Goal: Transaction & Acquisition: Subscribe to service/newsletter

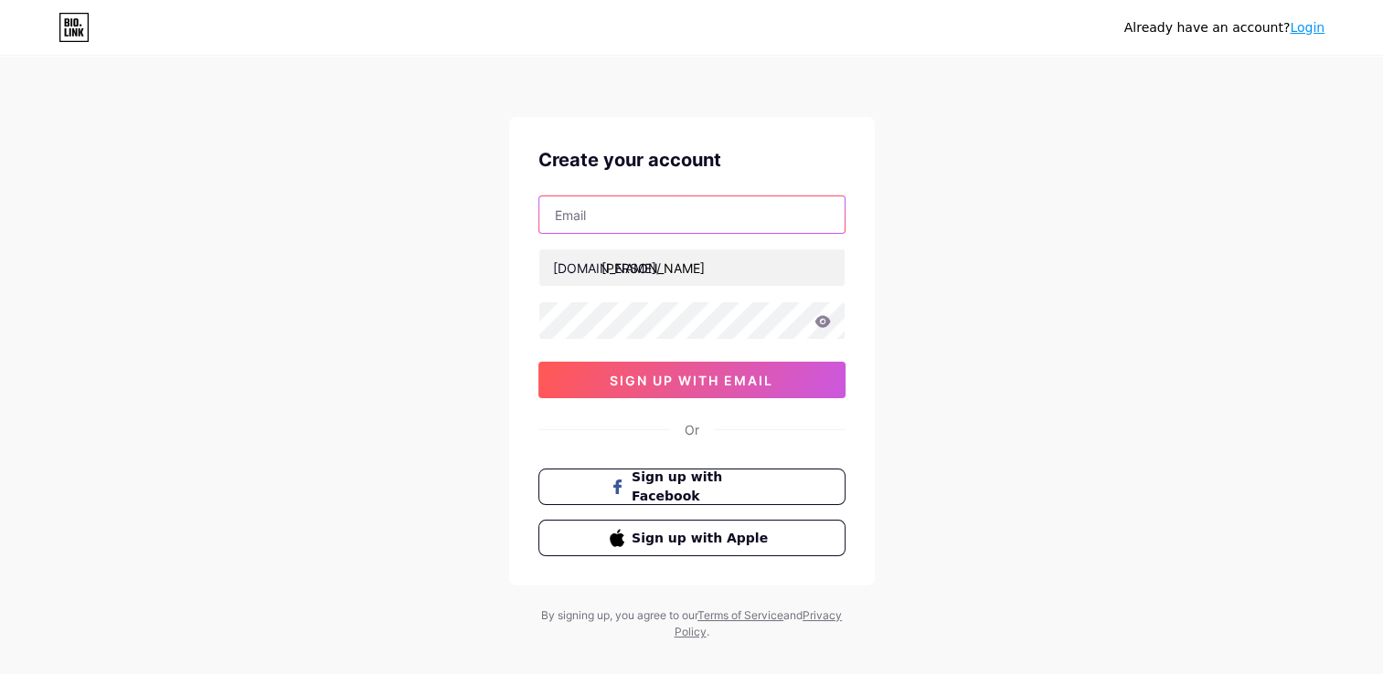
click at [597, 217] on input "text" at bounding box center [691, 214] width 305 height 37
type input "[EMAIL_ADDRESS][DOMAIN_NAME]"
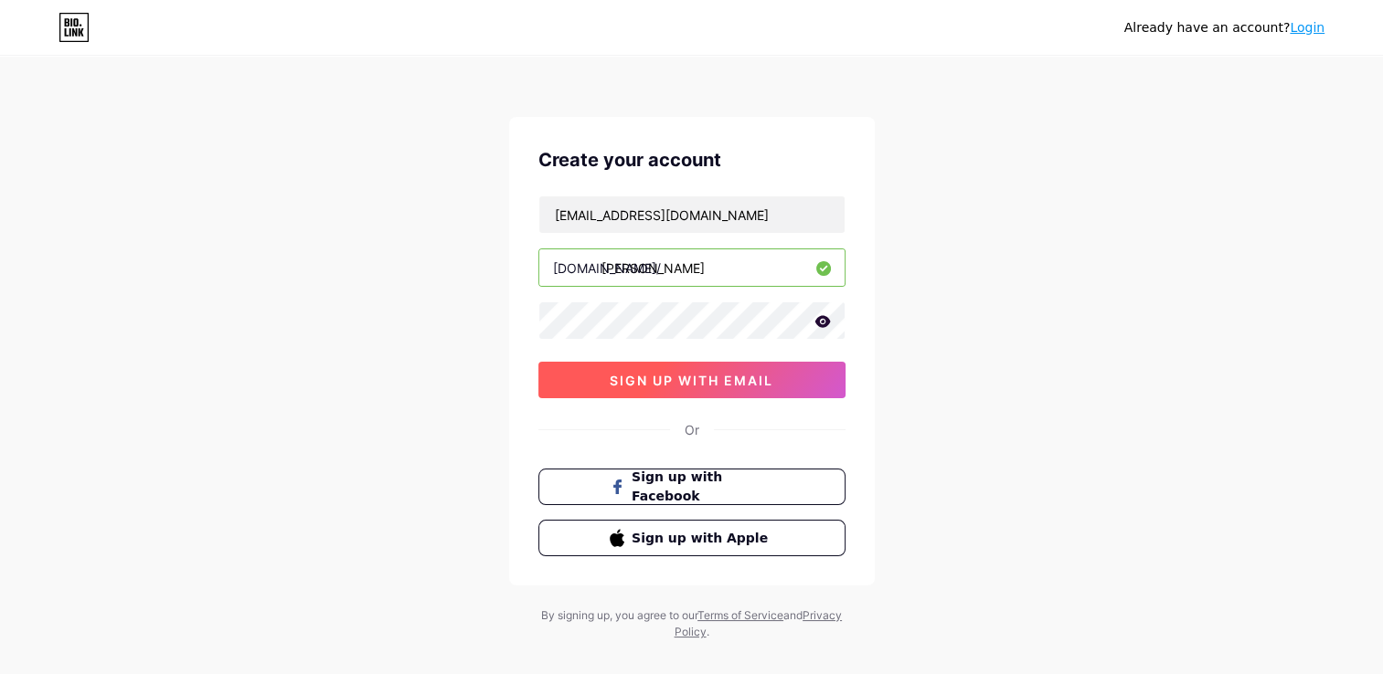
click at [694, 384] on span "sign up with email" at bounding box center [692, 381] width 164 height 16
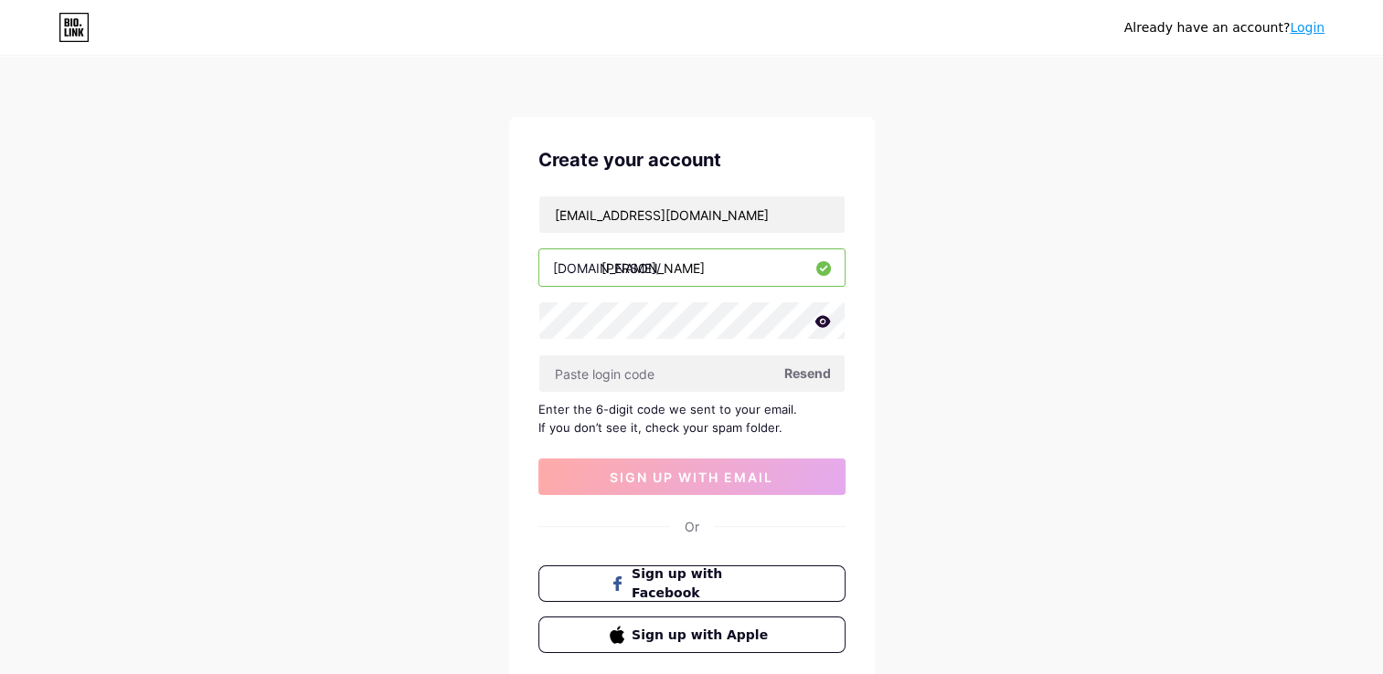
click at [795, 376] on span "Resend" at bounding box center [807, 373] width 47 height 19
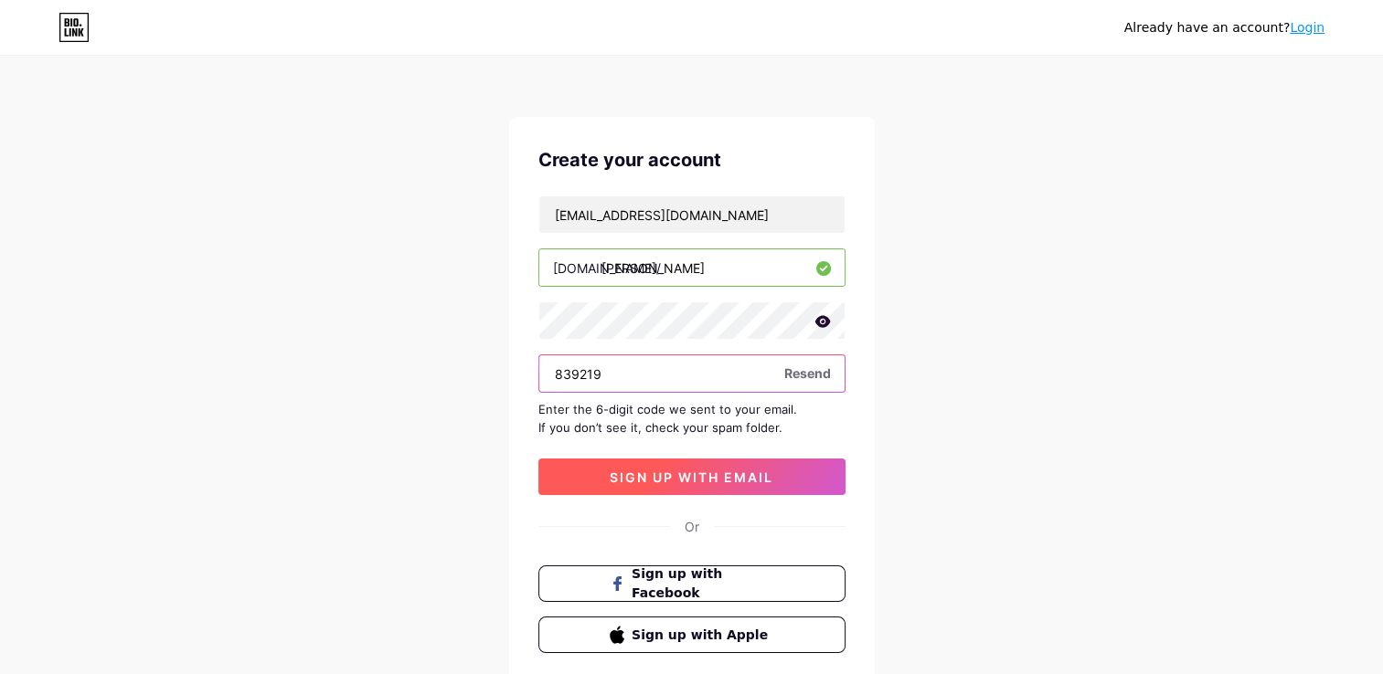
type input "839219"
click at [788, 491] on button "sign up with email" at bounding box center [691, 477] width 307 height 37
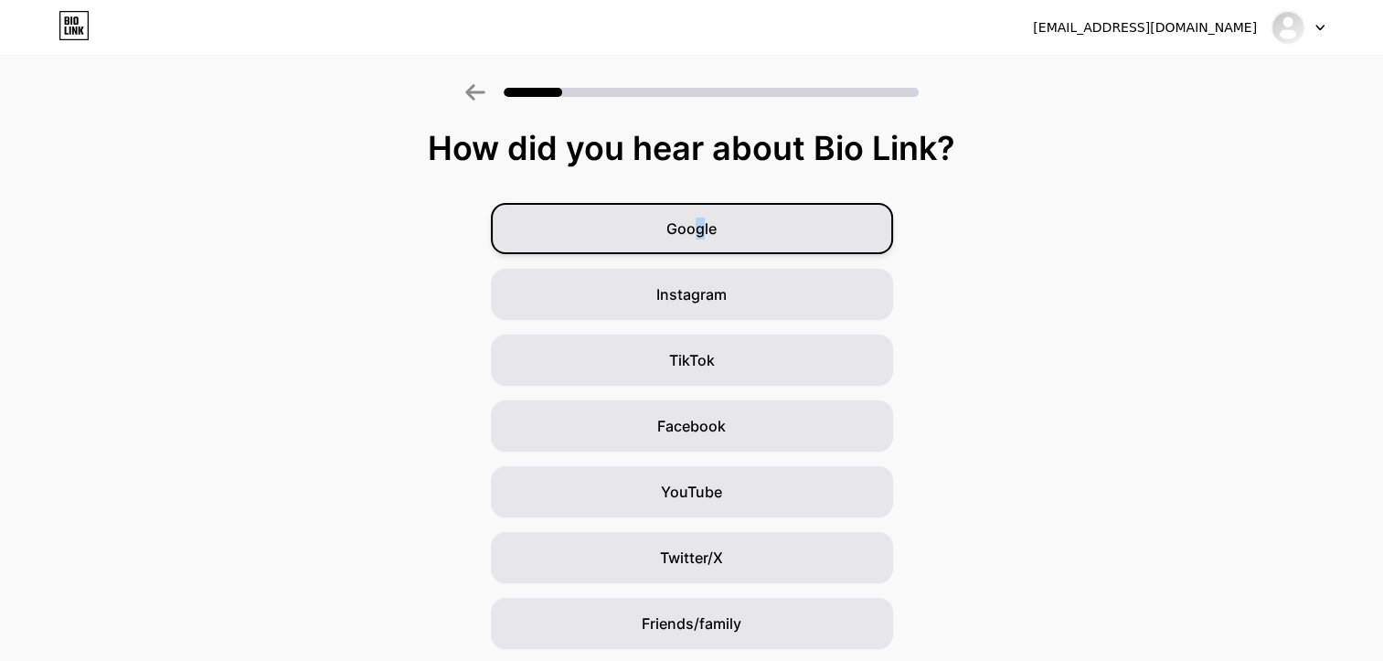
click at [705, 236] on span "Google" at bounding box center [691, 228] width 50 height 22
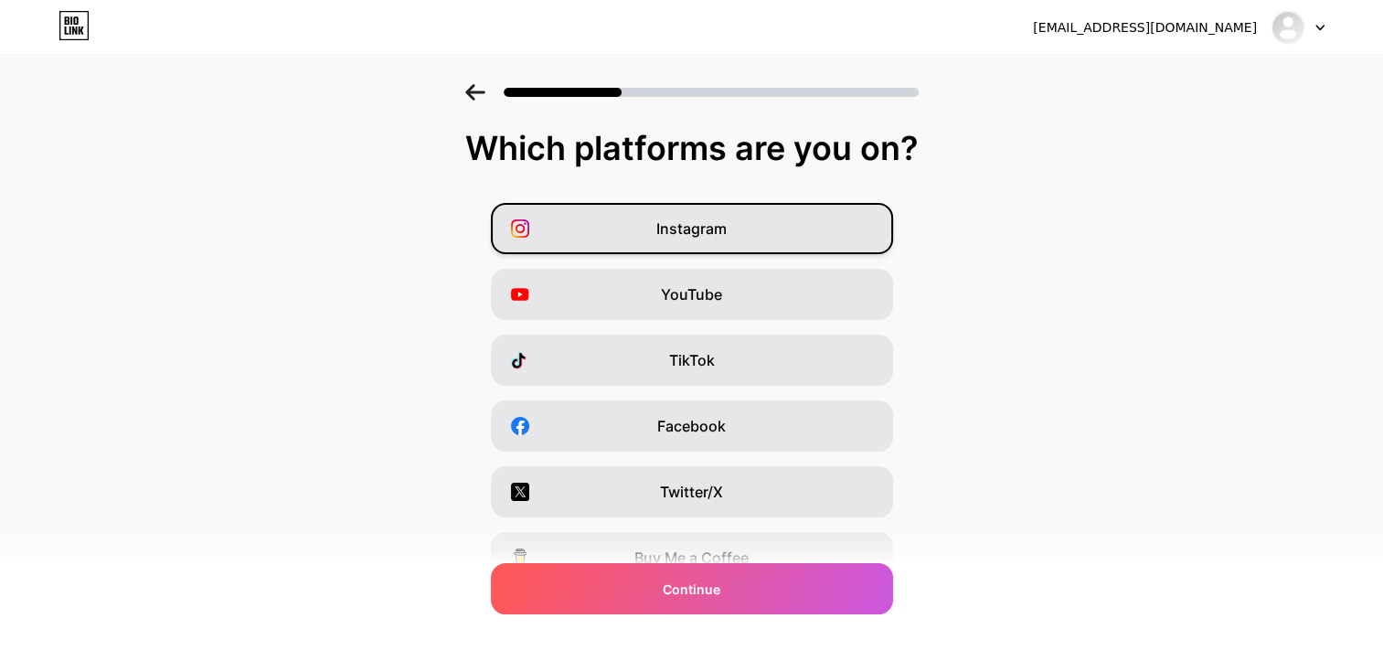
click at [743, 217] on div "Instagram" at bounding box center [692, 228] width 402 height 51
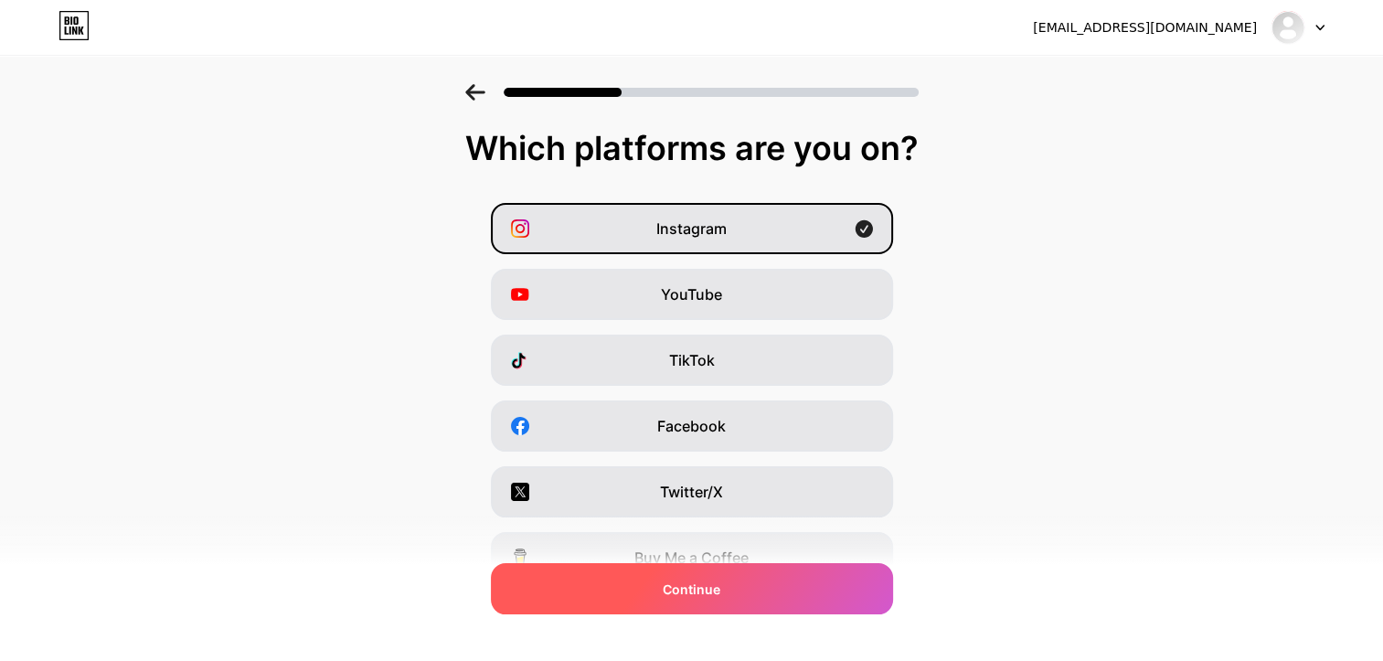
click at [836, 598] on div "Continue" at bounding box center [692, 588] width 402 height 51
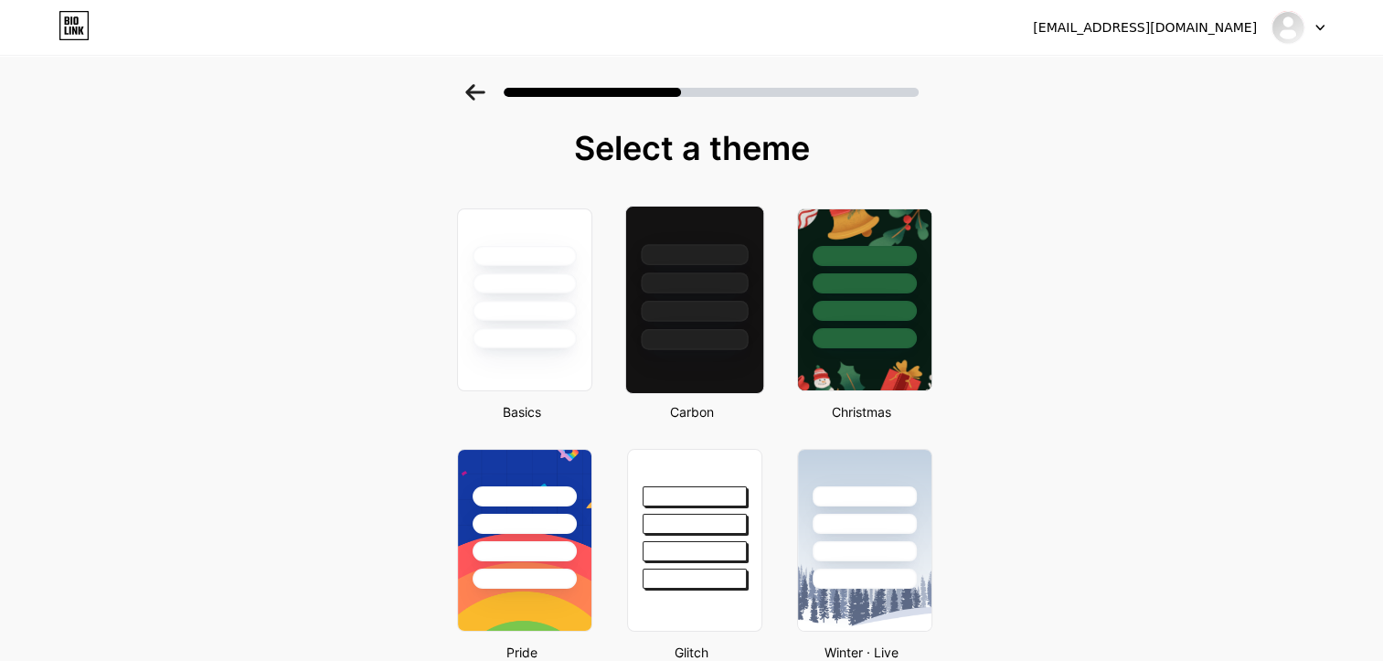
click at [726, 310] on div at bounding box center [694, 311] width 107 height 21
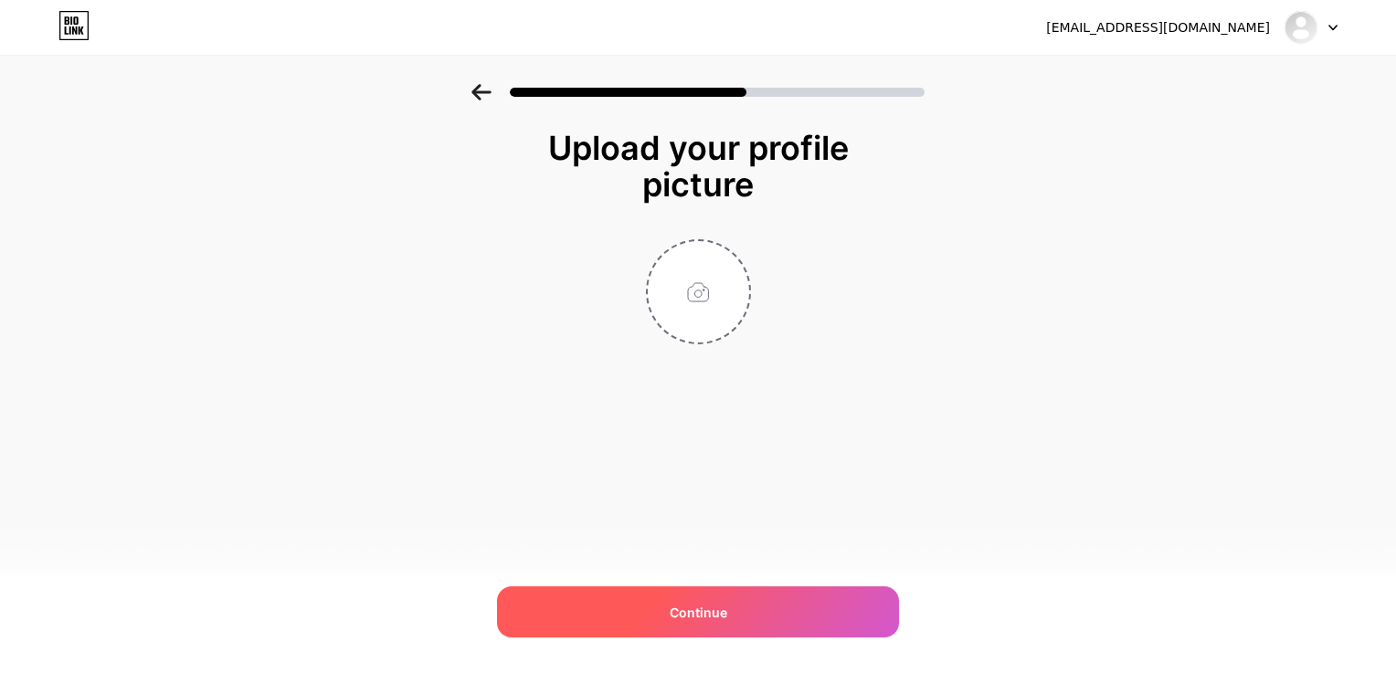
click at [751, 605] on div "Continue" at bounding box center [698, 612] width 402 height 51
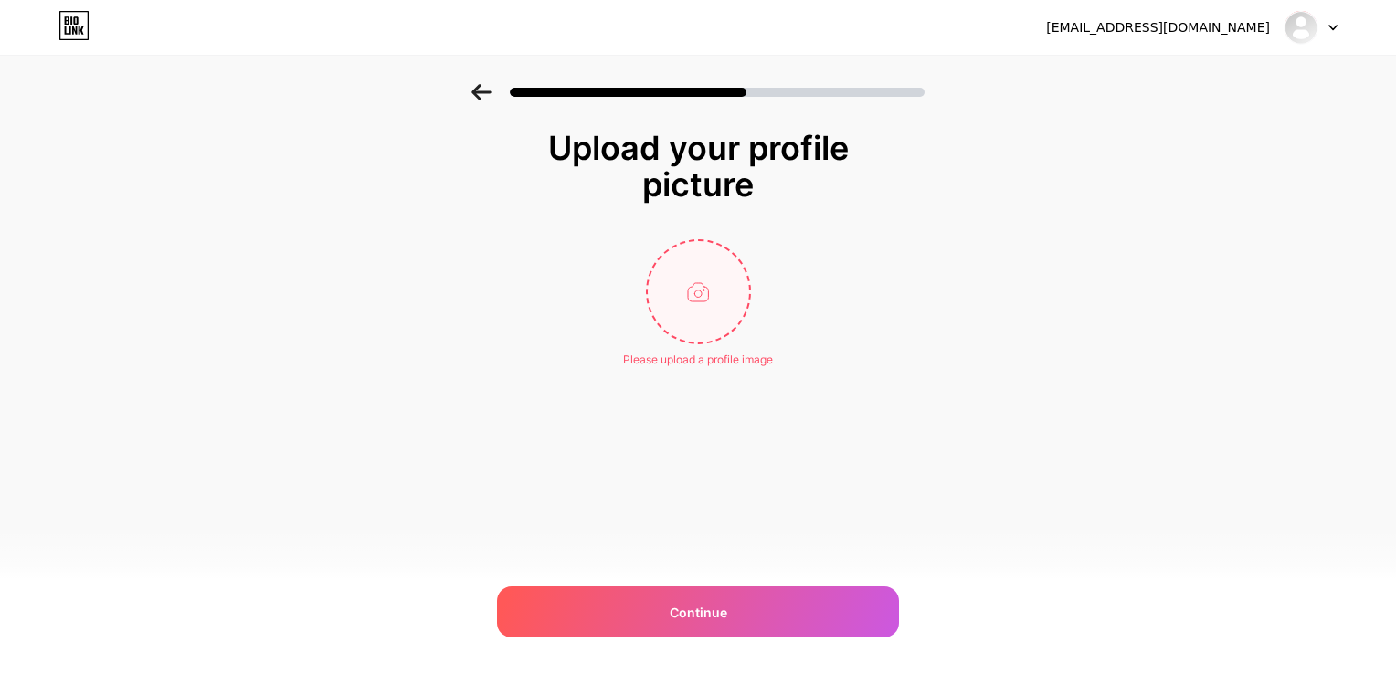
click at [696, 309] on input "file" at bounding box center [698, 291] width 101 height 101
type input "C:\fakepath\DSC01748.JPG"
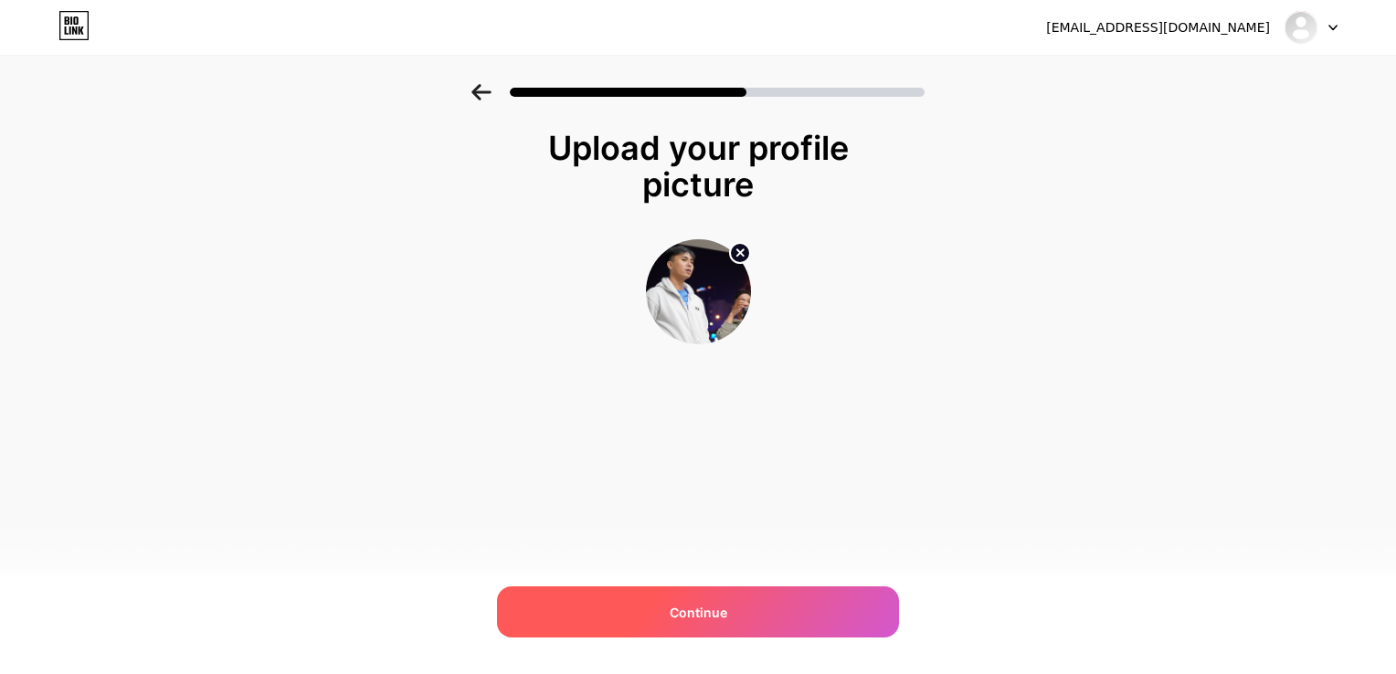
click at [679, 608] on span "Continue" at bounding box center [699, 612] width 58 height 19
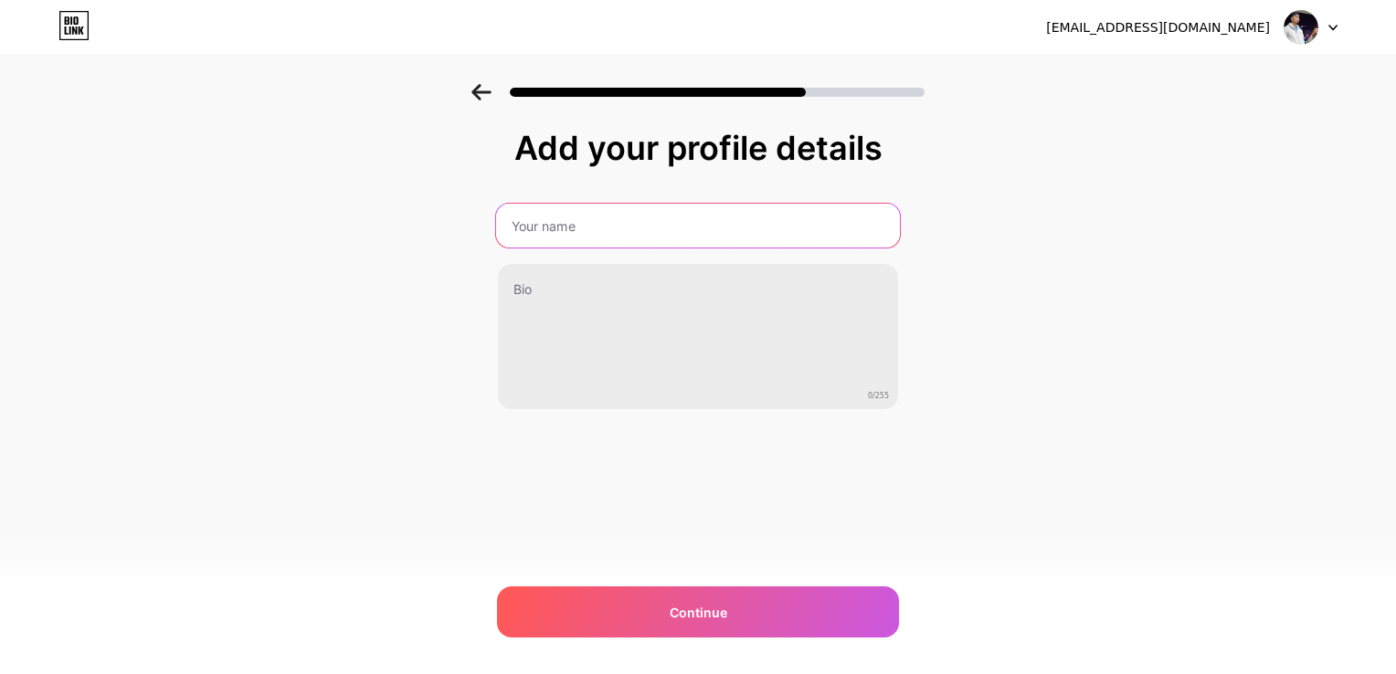
click at [612, 237] on input "text" at bounding box center [698, 226] width 404 height 44
type input "t"
type input "[PERSON_NAME]"
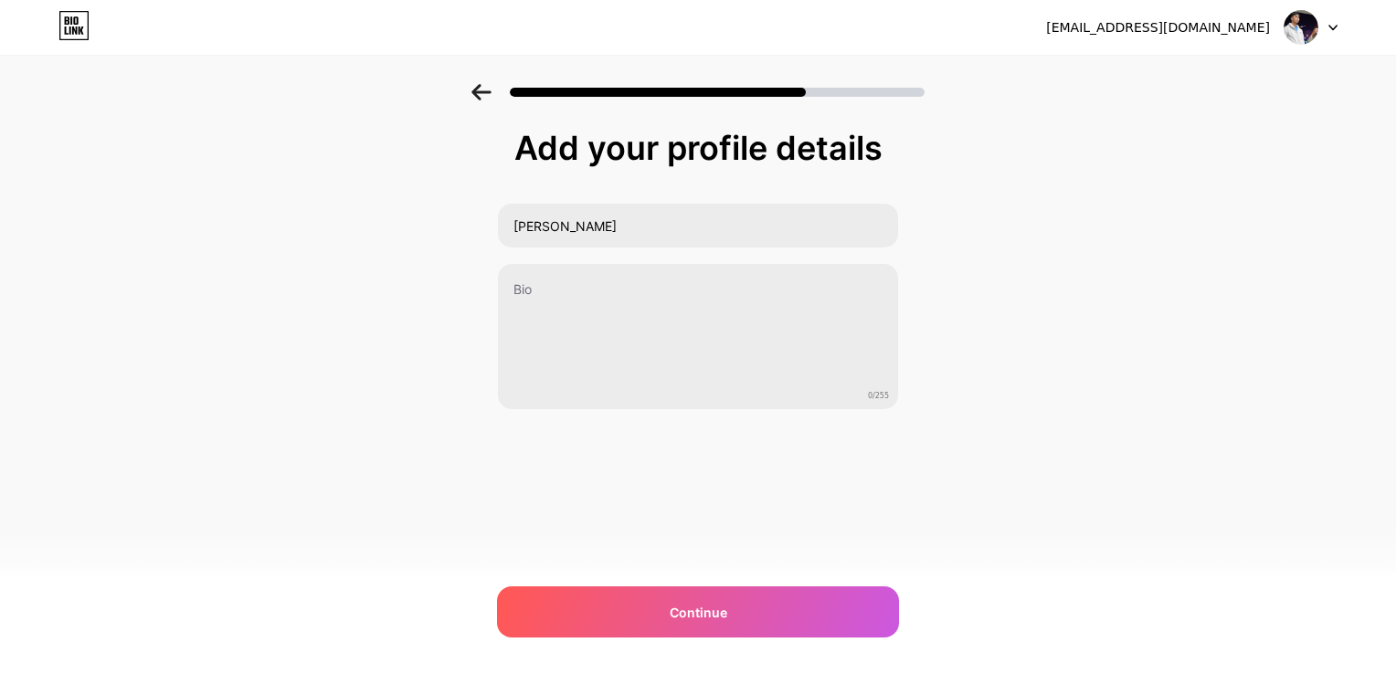
click at [709, 586] on div "[EMAIL_ADDRESS][DOMAIN_NAME] Logout Link Copied Add your profile details [PERSO…" at bounding box center [698, 337] width 1396 height 674
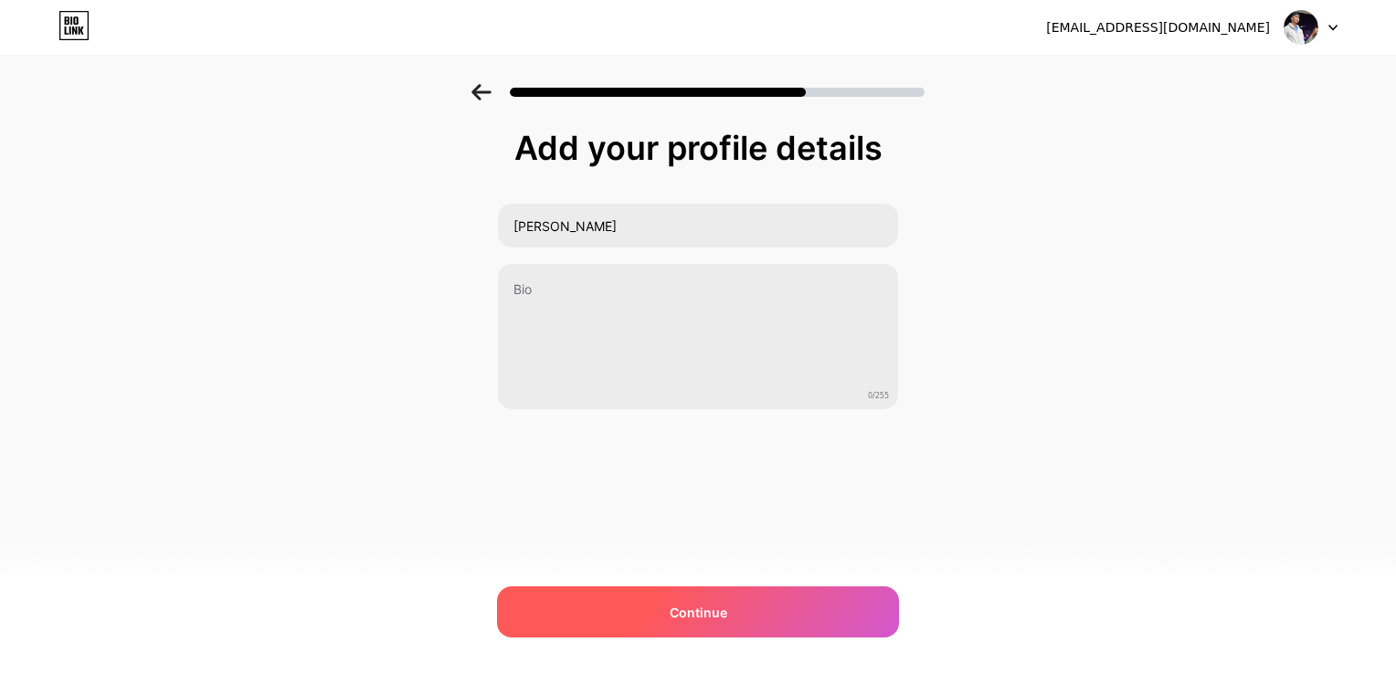
click at [718, 590] on div "Continue" at bounding box center [698, 612] width 402 height 51
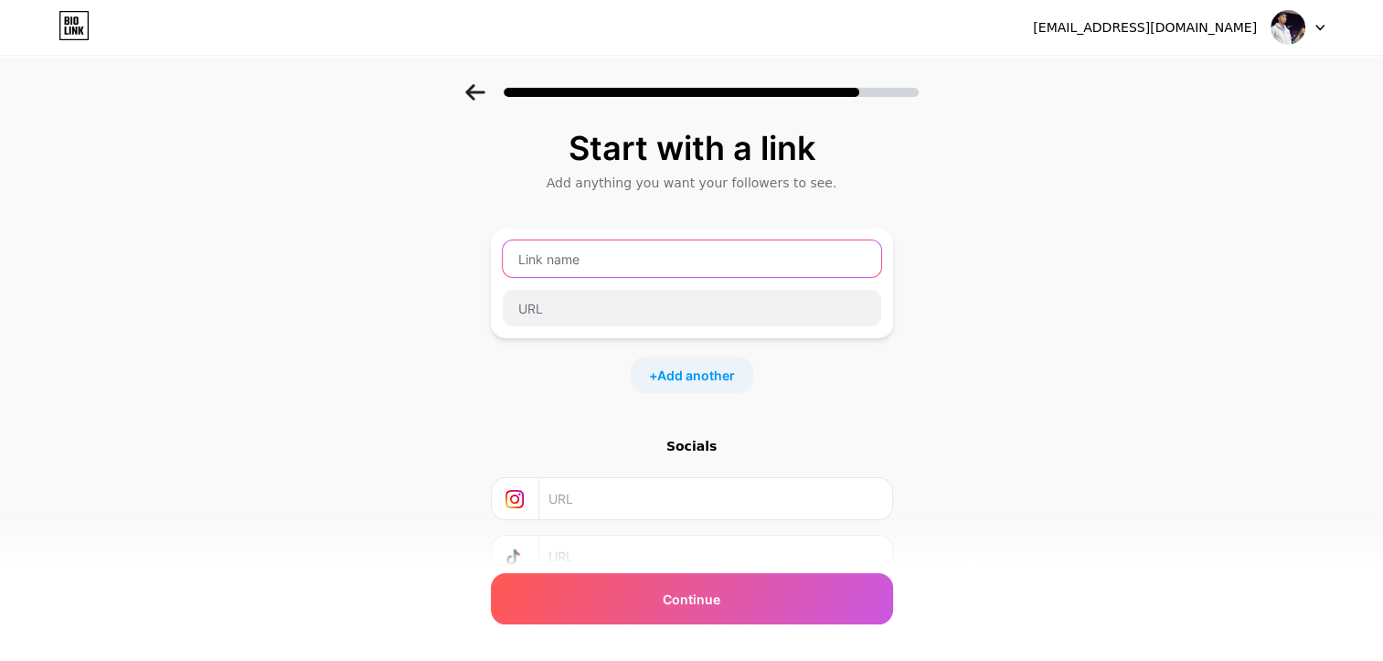
click at [637, 263] on input "text" at bounding box center [692, 258] width 378 height 37
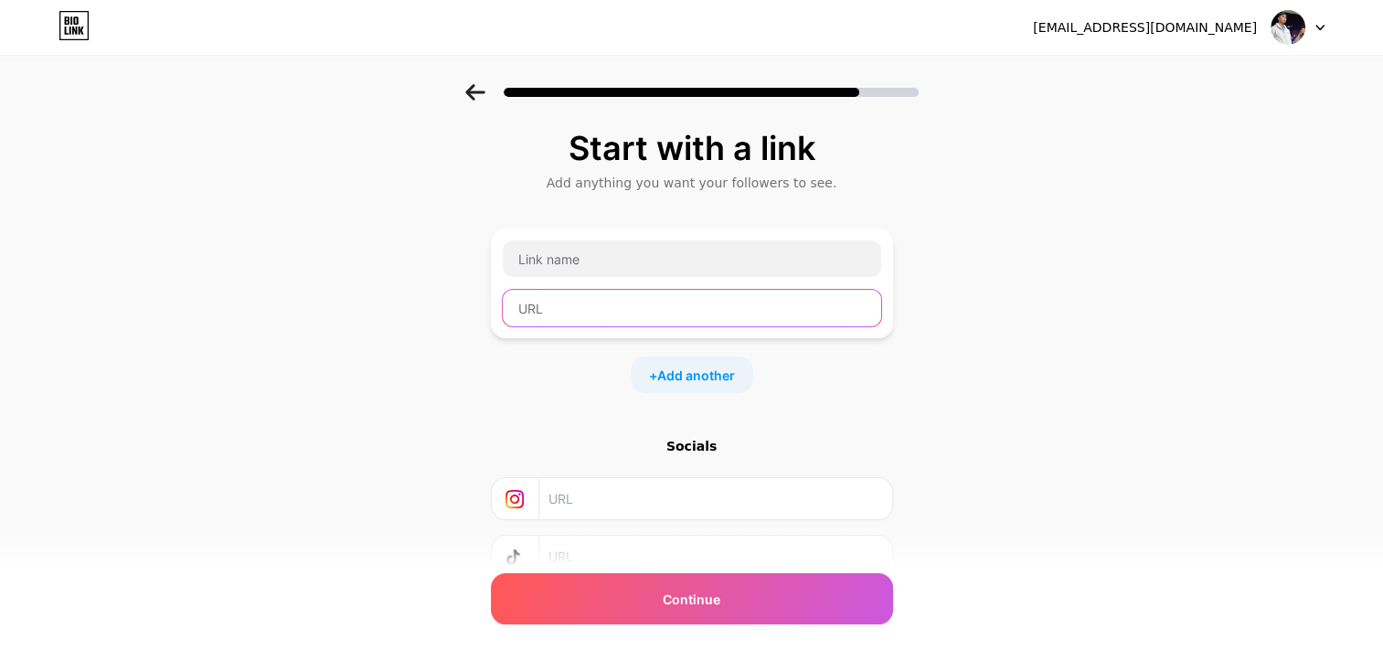
click at [727, 312] on input "text" at bounding box center [692, 308] width 378 height 37
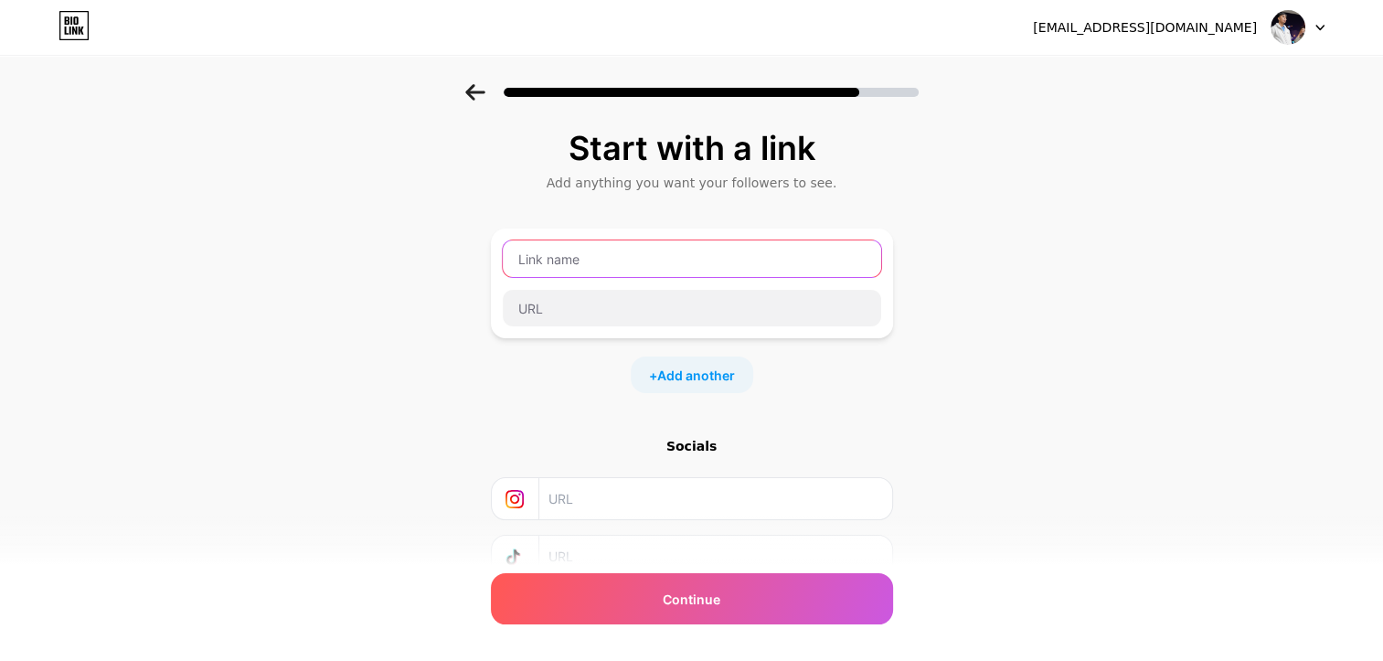
click at [671, 272] on input "text" at bounding box center [692, 258] width 378 height 37
type input "t"
type input "d"
paste input "[URL][DOMAIN_NAME]"
type input "[URL][DOMAIN_NAME]"
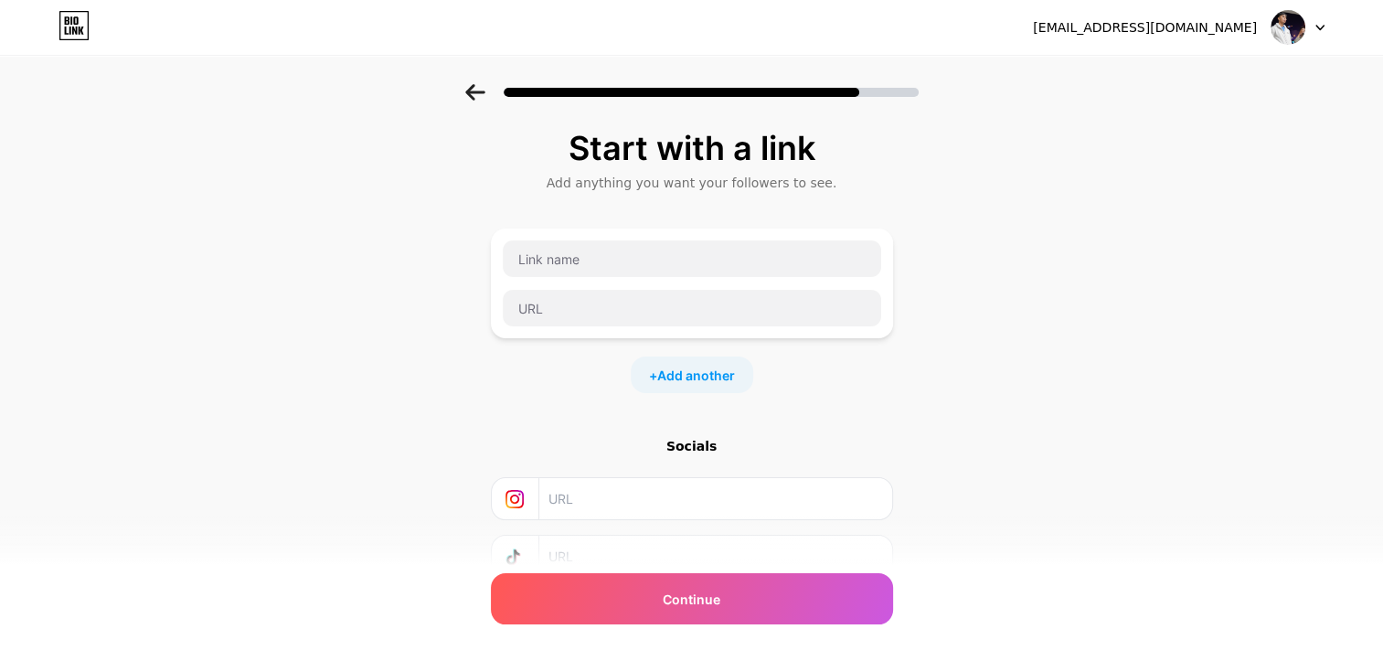
click at [709, 282] on div at bounding box center [692, 283] width 380 height 88
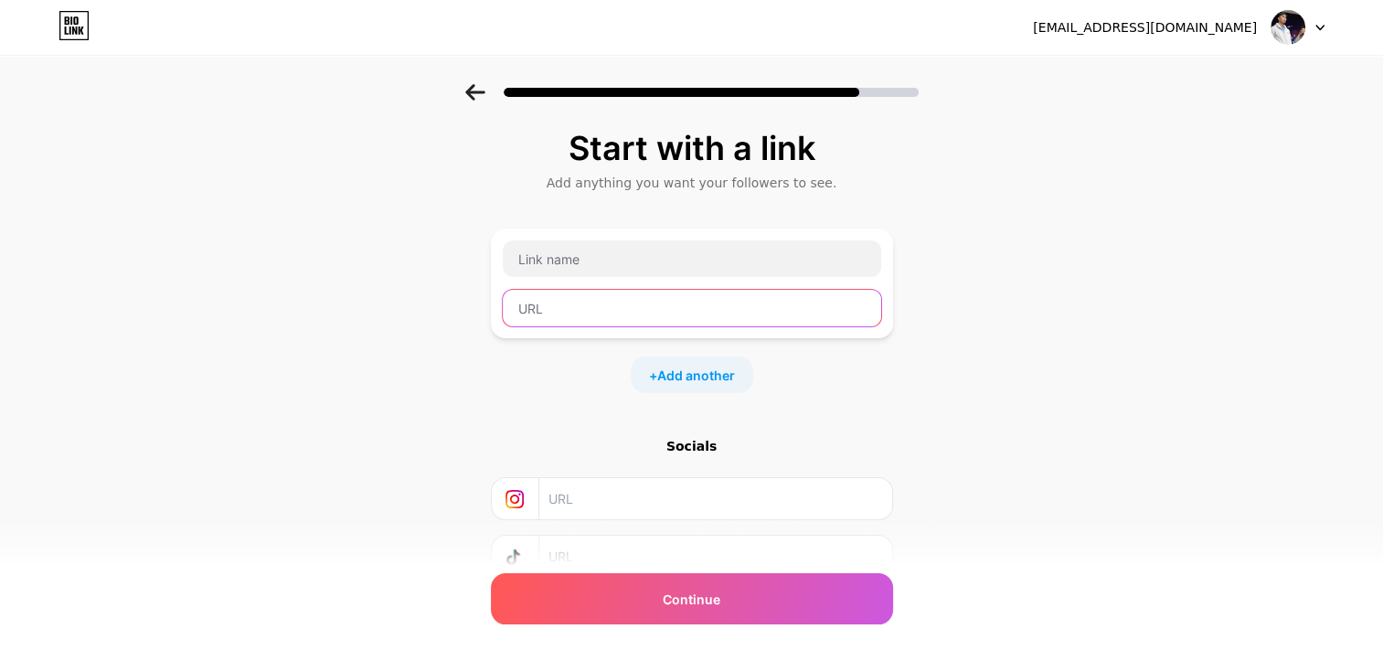
click at [709, 298] on input "text" at bounding box center [692, 308] width 378 height 37
paste input "[URL][DOMAIN_NAME]"
type input "[URL][DOMAIN_NAME]"
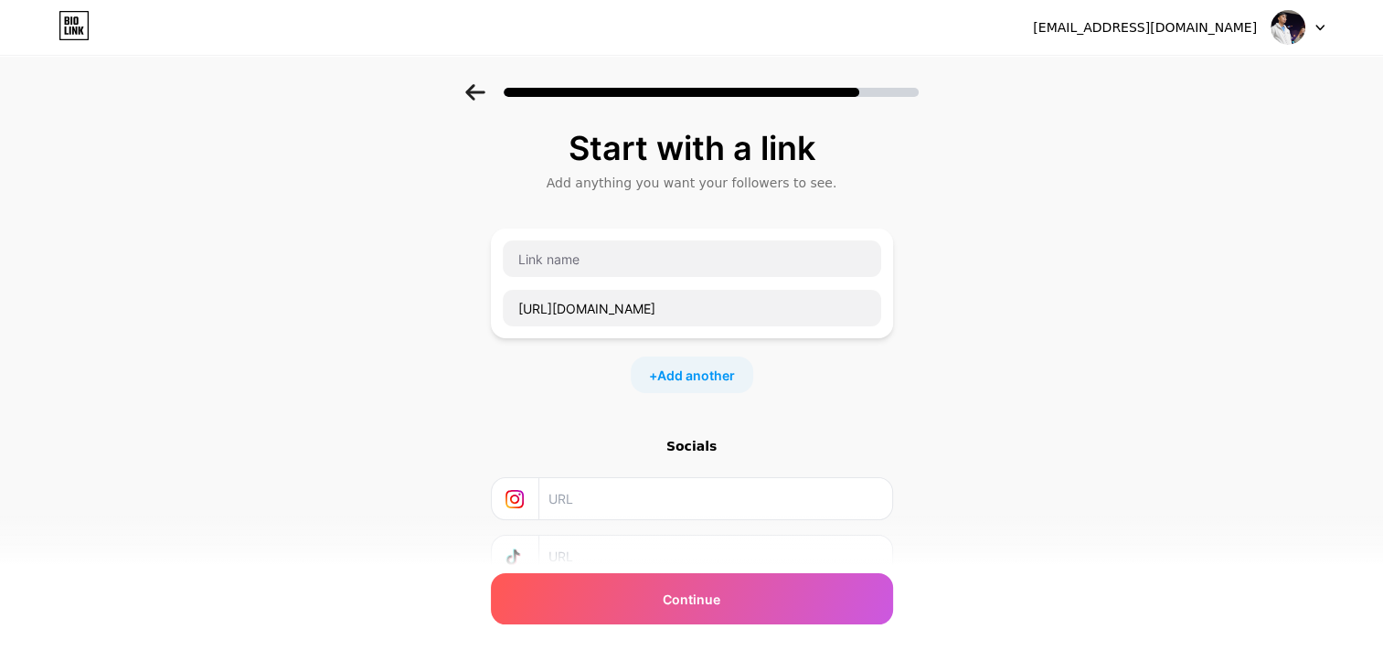
scroll to position [0, 0]
click at [997, 440] on div "Start with a link Add anything you want your followers to see. [URL][DOMAIN_NAM…" at bounding box center [691, 405] width 1383 height 642
click at [631, 249] on input "text" at bounding box center [692, 258] width 378 height 37
type input "d"
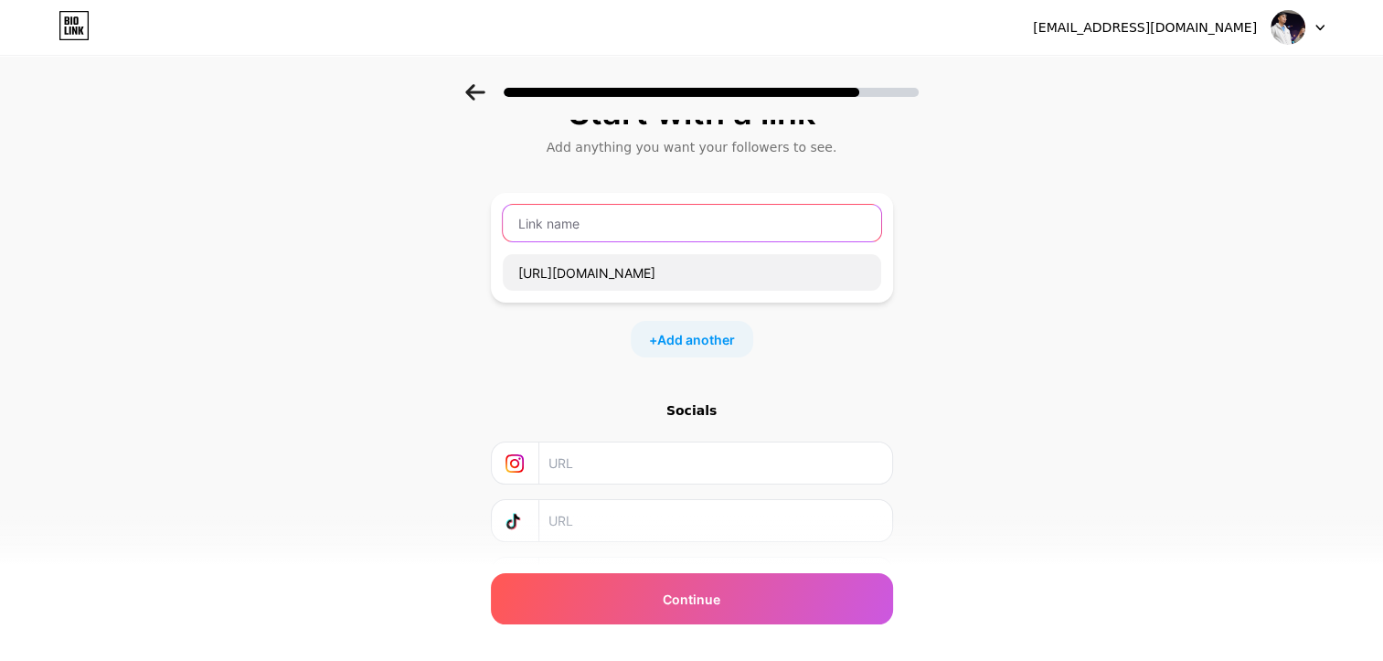
scroll to position [136, 0]
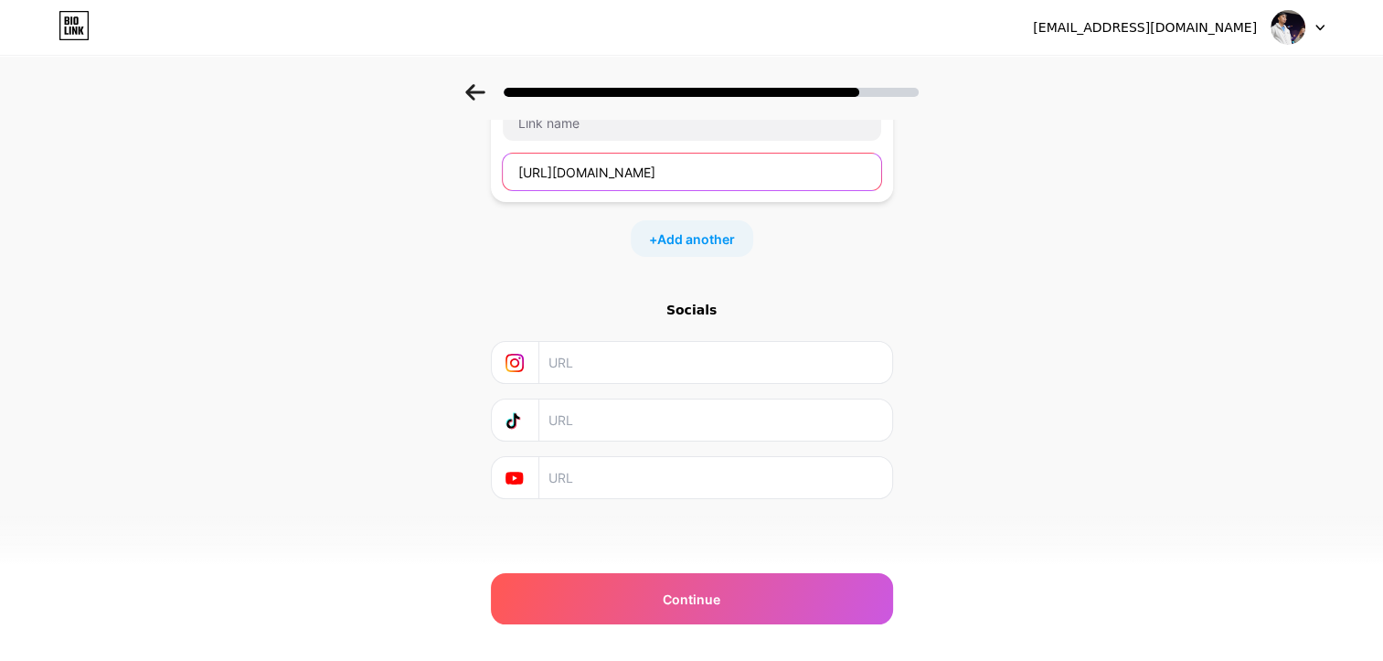
click at [766, 181] on input "[URL][DOMAIN_NAME]" at bounding box center [692, 172] width 378 height 37
click at [669, 419] on input "text" at bounding box center [714, 419] width 332 height 41
paste input "[URL][DOMAIN_NAME]"
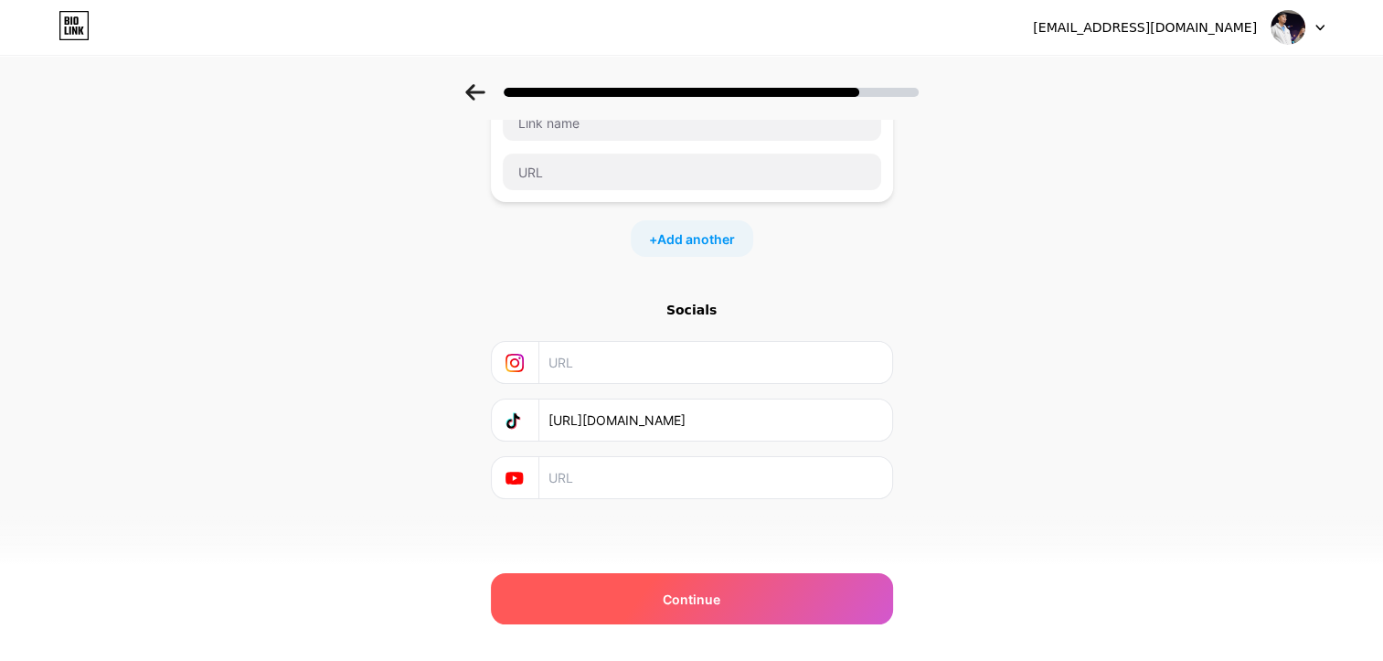
type input "[URL][DOMAIN_NAME]"
click at [728, 590] on div "Continue" at bounding box center [692, 598] width 402 height 51
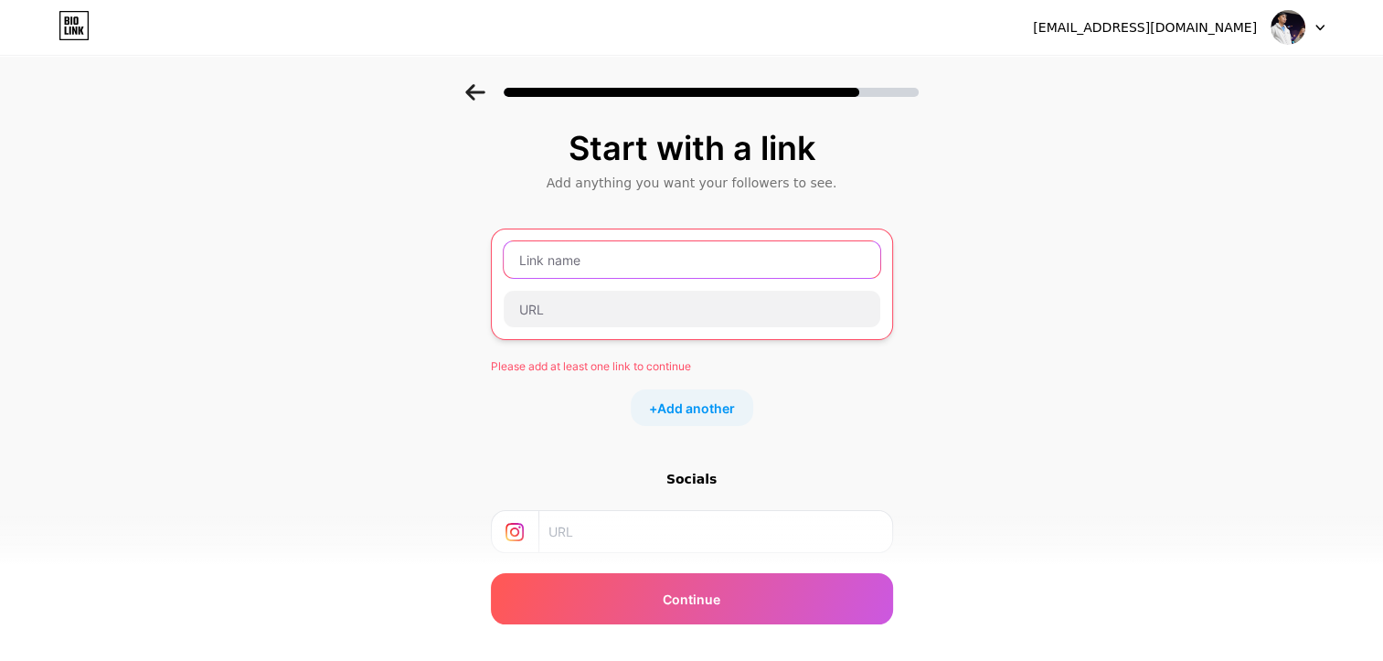
click at [588, 269] on input "text" at bounding box center [692, 259] width 376 height 37
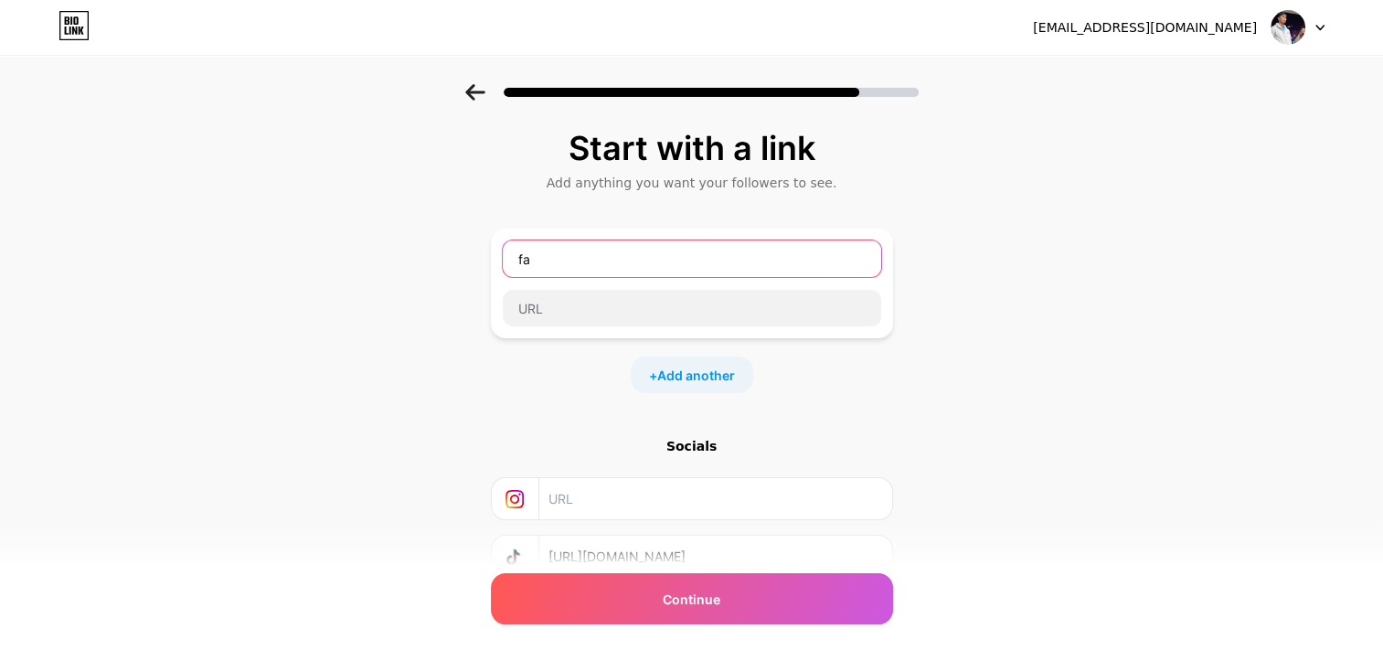
type input "f"
type input "T"
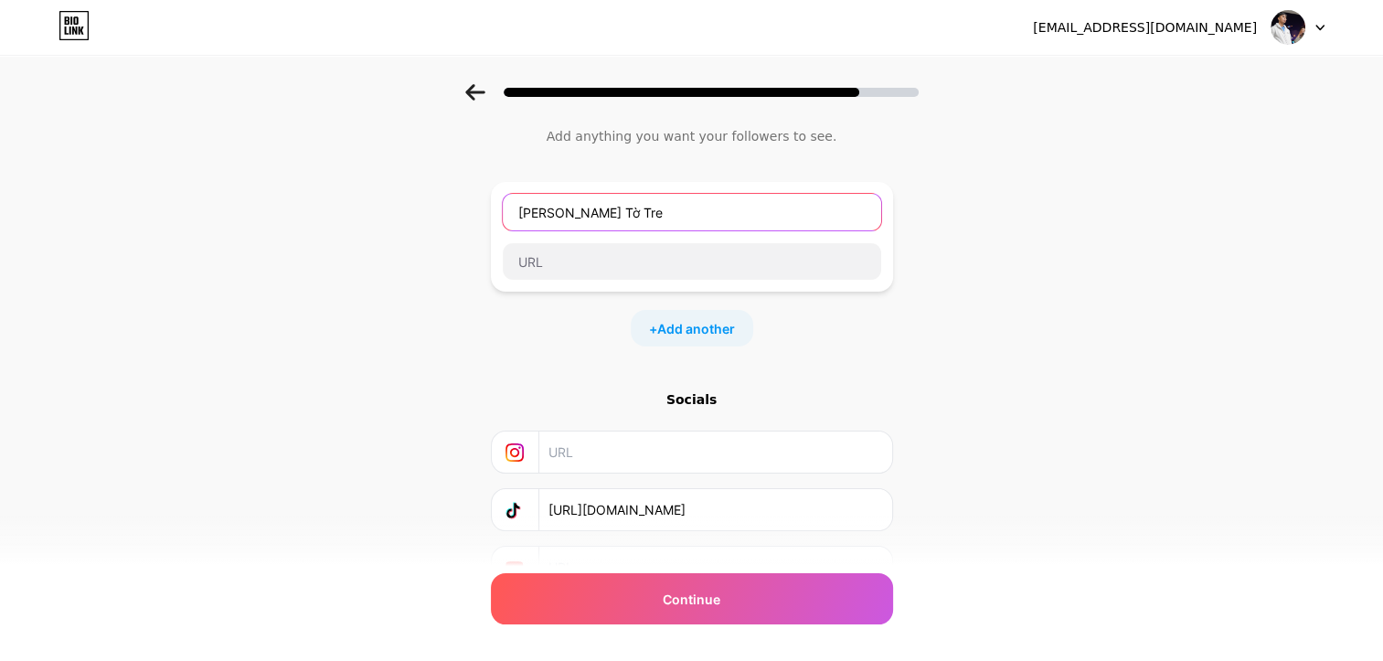
scroll to position [136, 0]
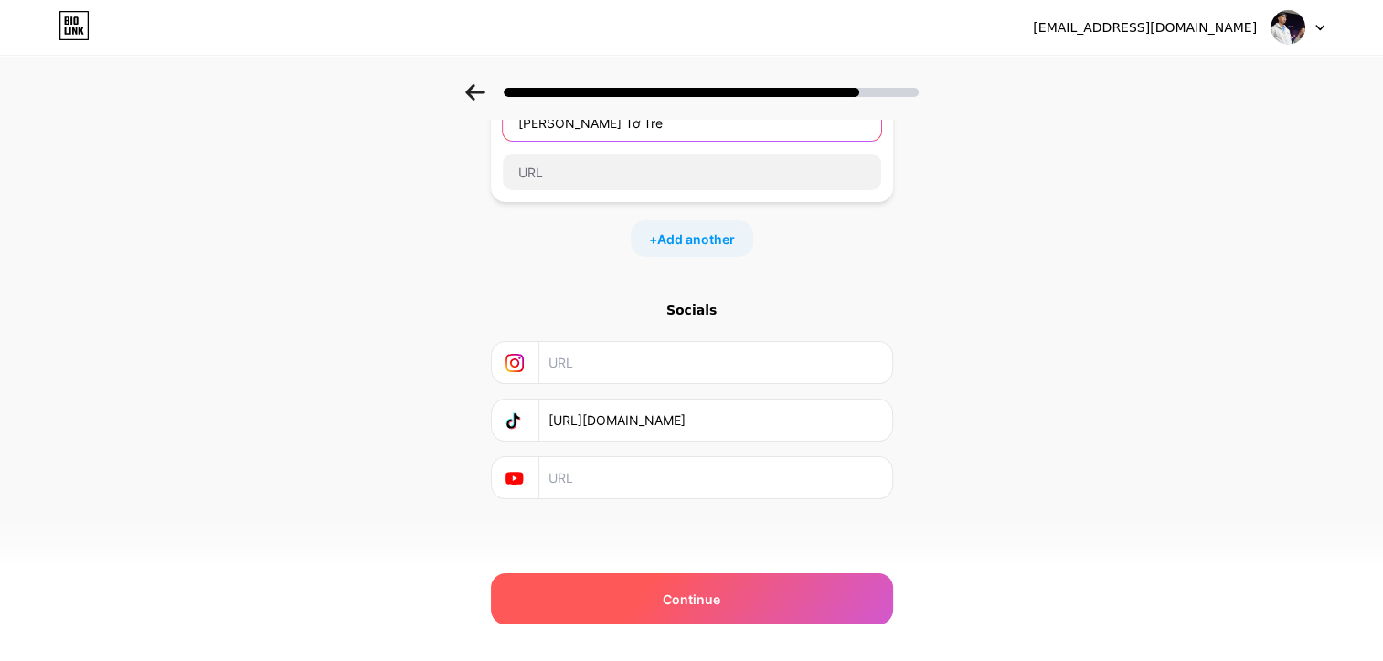
type input "[PERSON_NAME] Tờ Tre"
click at [748, 611] on div "Continue" at bounding box center [692, 598] width 402 height 51
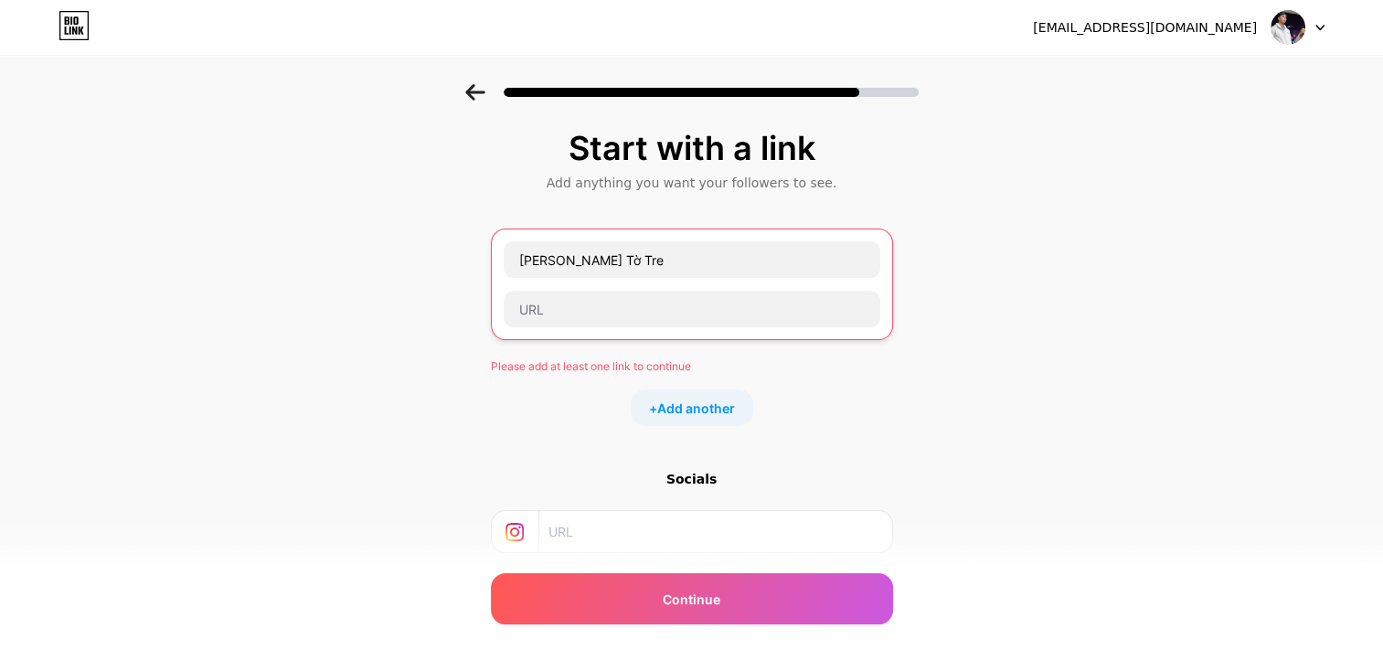
scroll to position [0, 0]
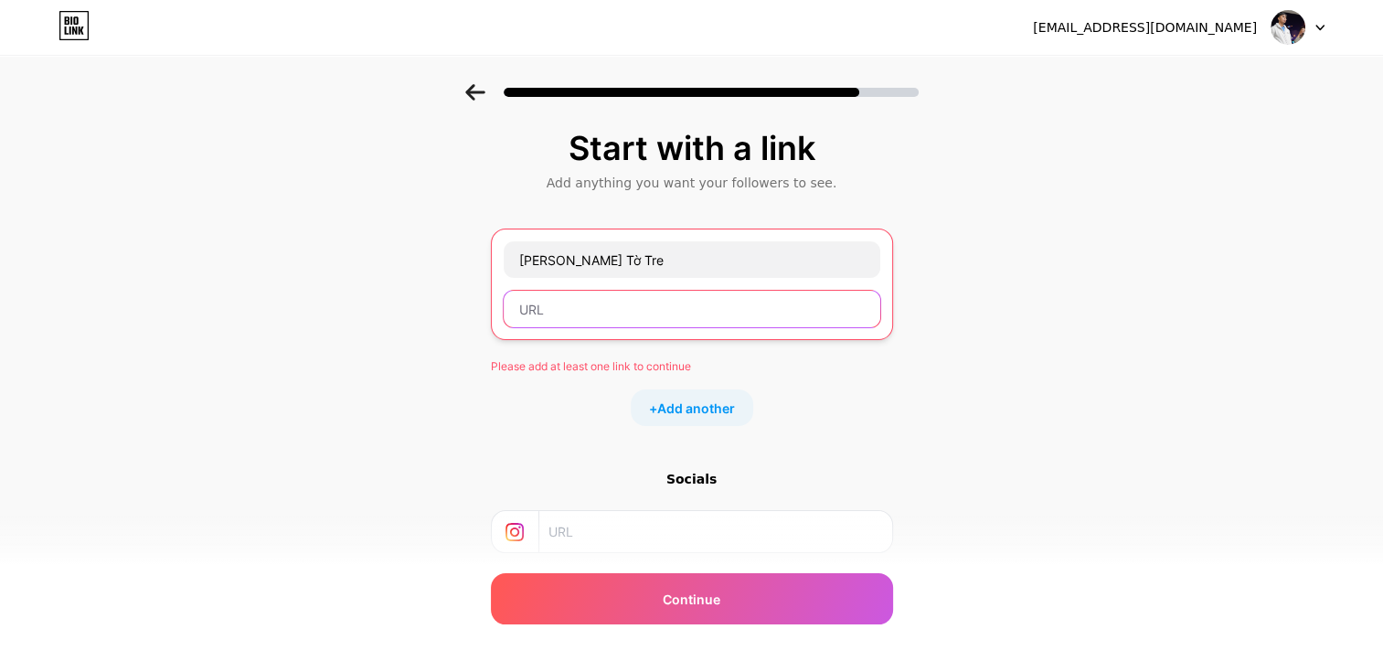
click at [629, 321] on input "text" at bounding box center [692, 309] width 376 height 37
paste input "[URL][DOMAIN_NAME]"
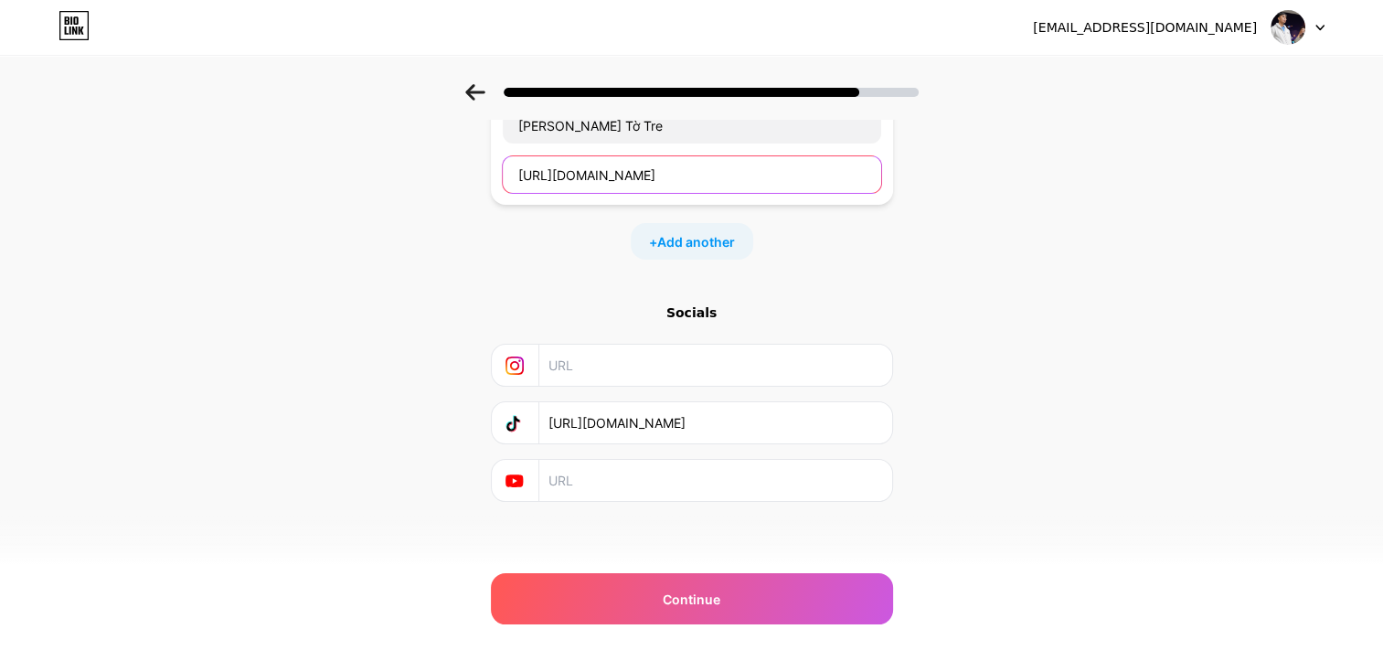
scroll to position [136, 0]
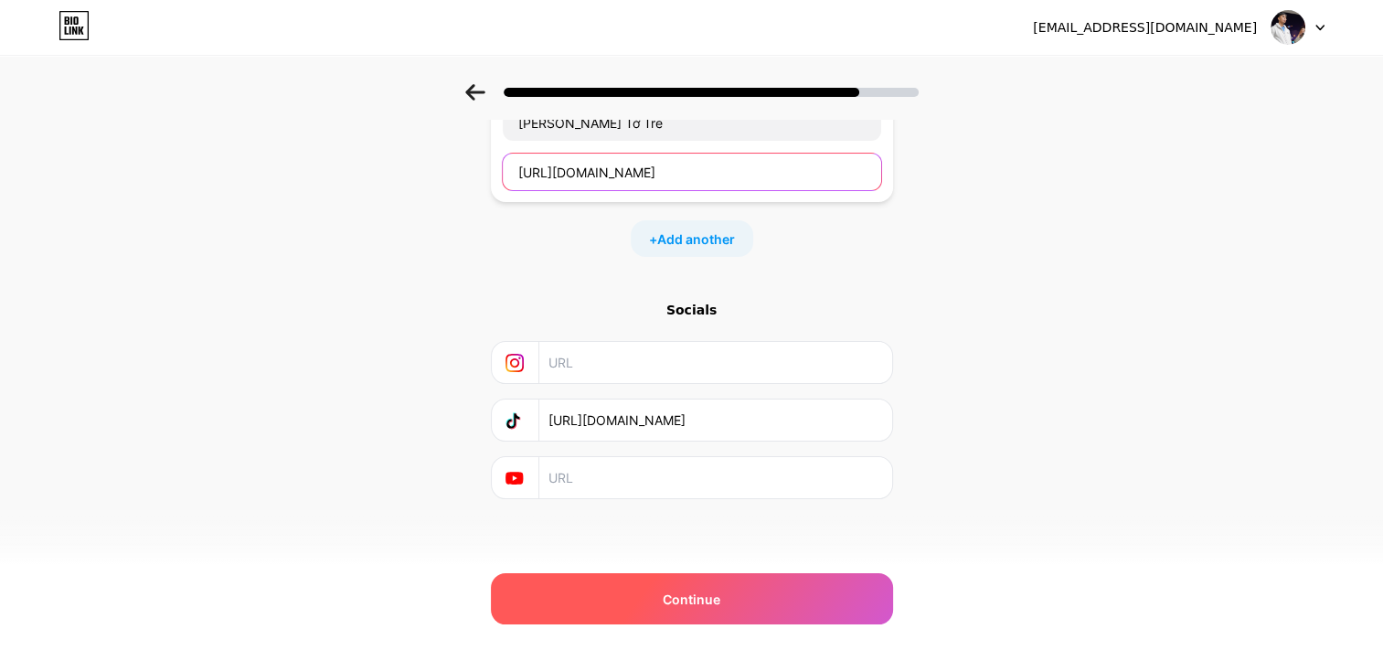
type input "[URL][DOMAIN_NAME]"
click at [741, 602] on div "Continue" at bounding box center [692, 598] width 402 height 51
click at [700, 602] on span "Continue" at bounding box center [692, 598] width 58 height 19
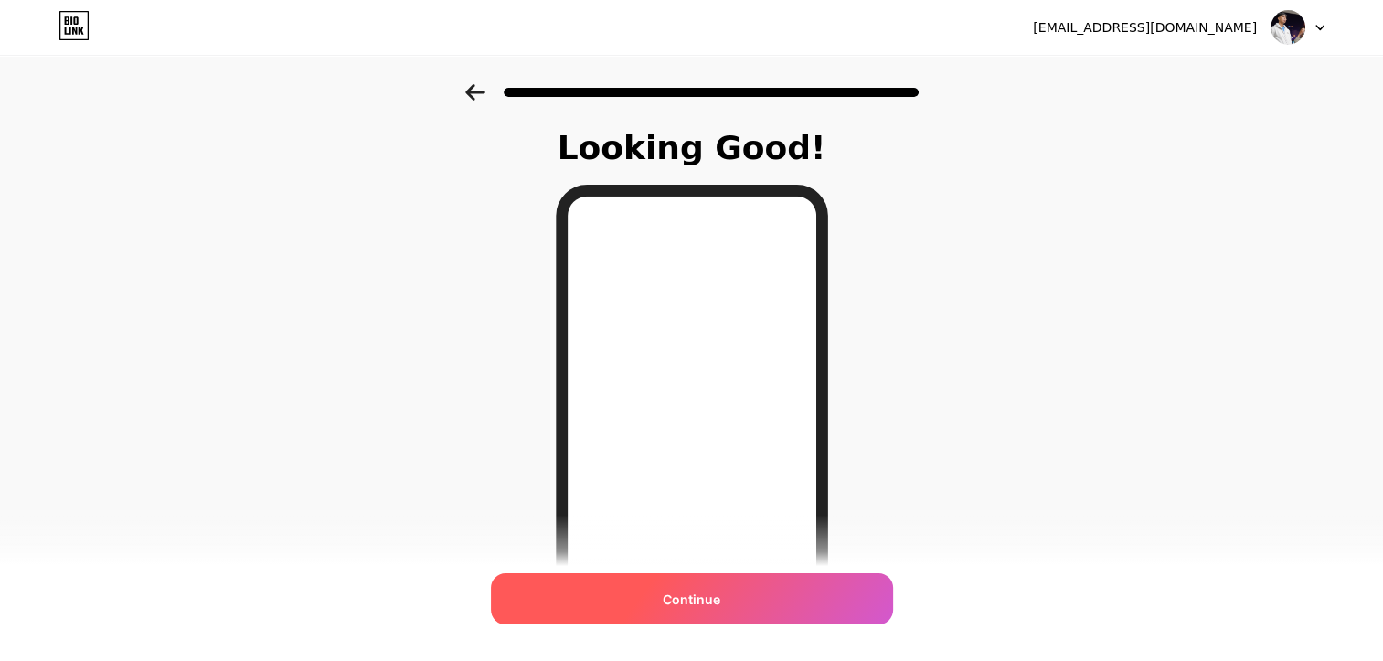
click at [764, 599] on div "Continue" at bounding box center [692, 598] width 402 height 51
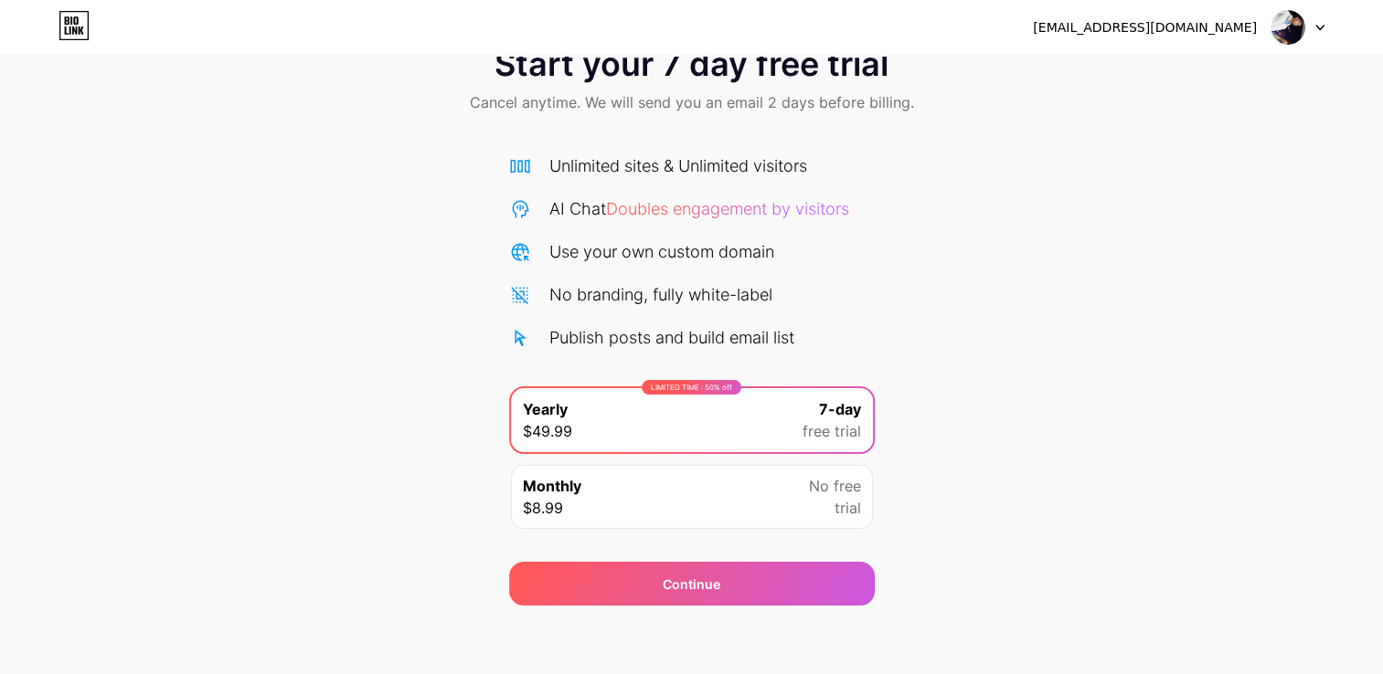
scroll to position [59, 0]
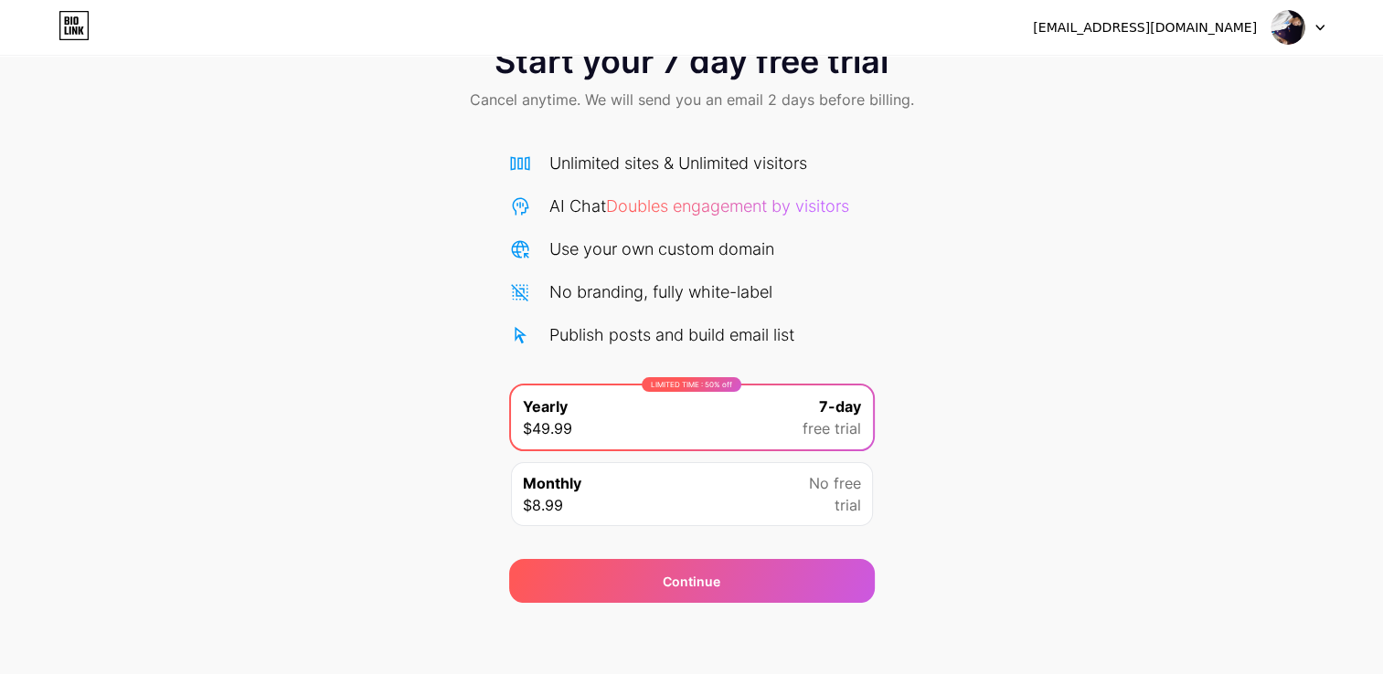
click at [788, 493] on div "Monthly $8.99 No free trial" at bounding box center [692, 494] width 362 height 64
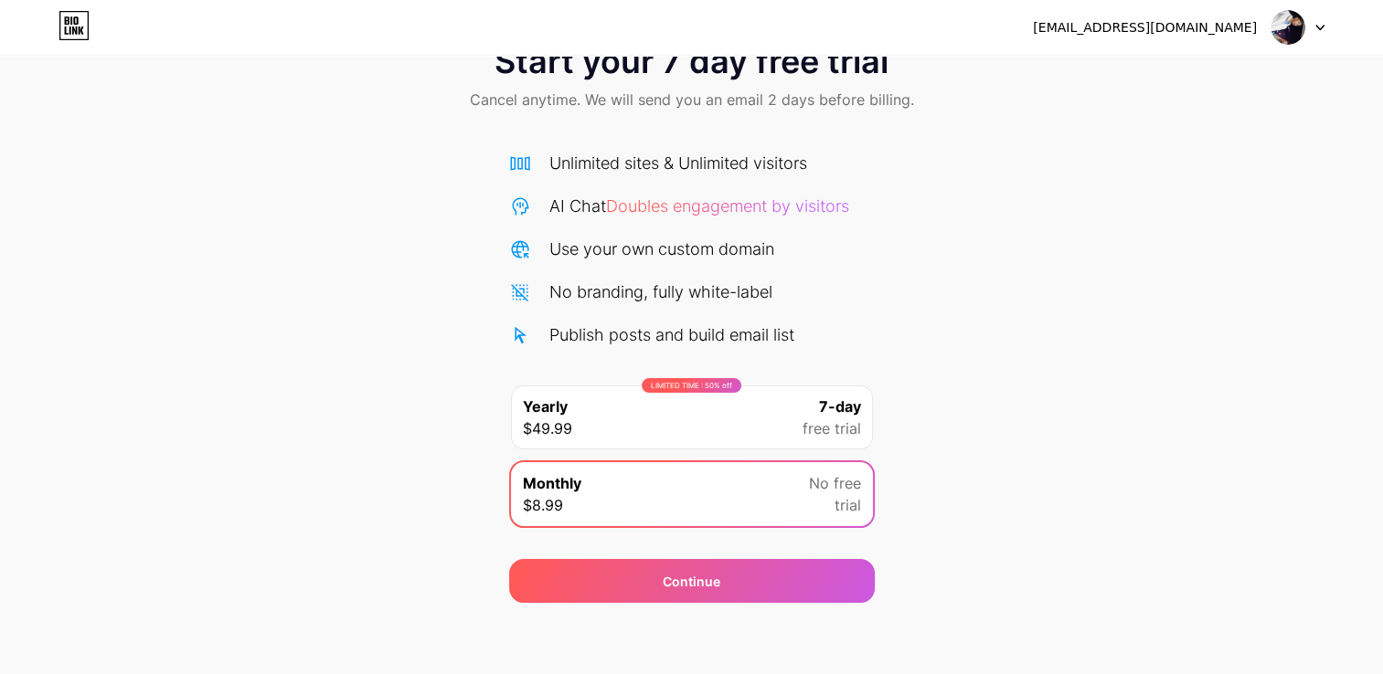
click at [756, 409] on div "LIMITED TIME : 50% off Yearly $49.99 7-day free trial" at bounding box center [692, 418] width 362 height 64
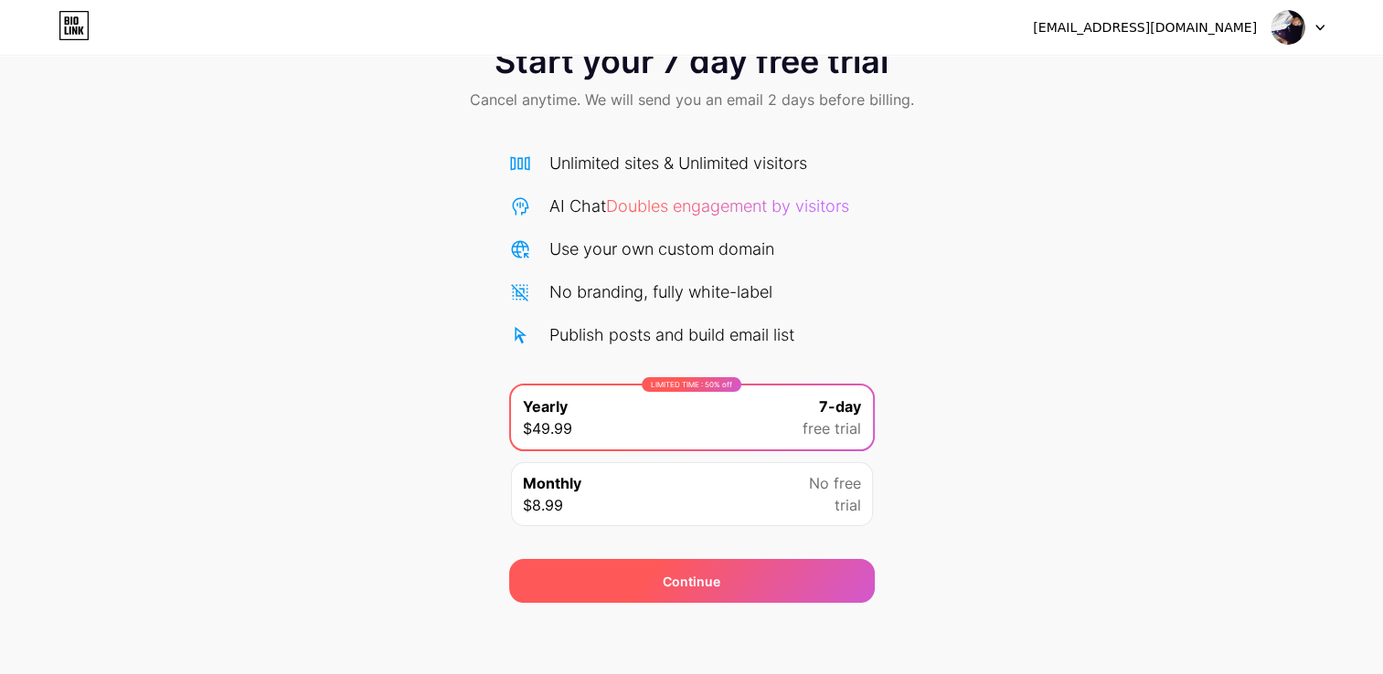
click at [705, 579] on span "Continue" at bounding box center [692, 581] width 58 height 19
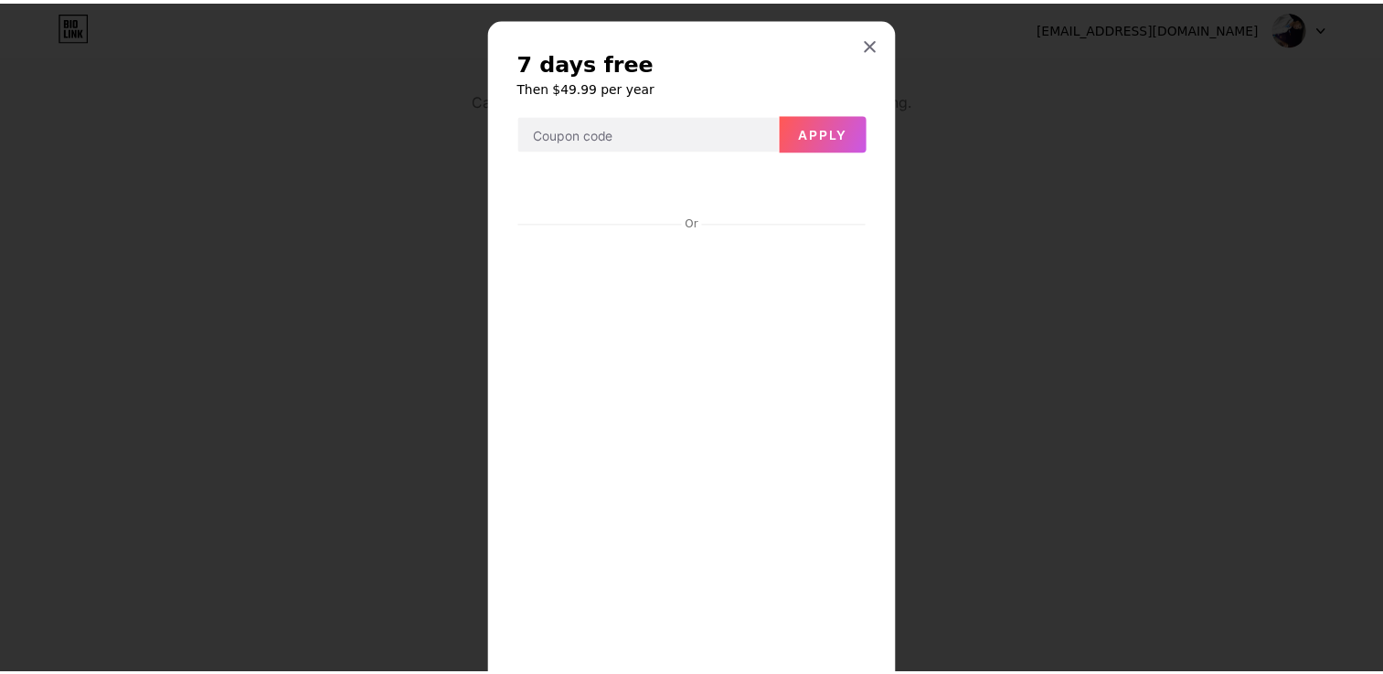
scroll to position [0, 0]
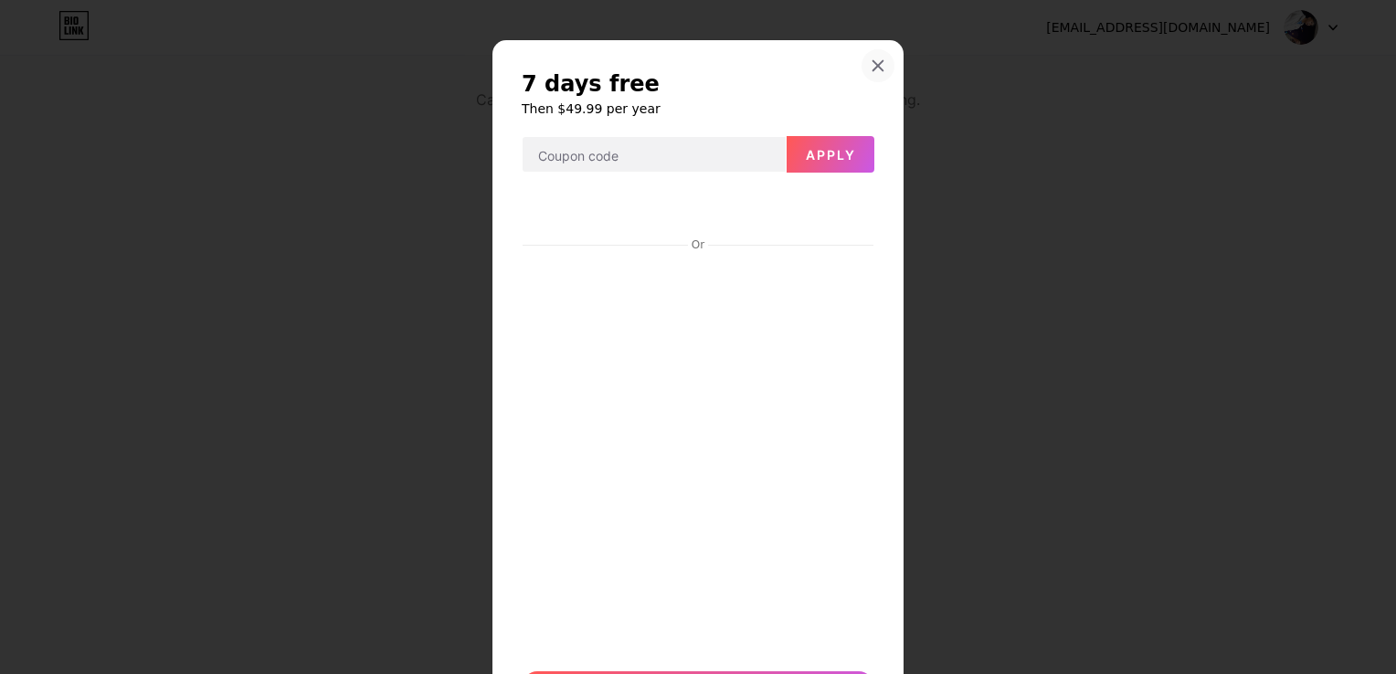
click at [872, 69] on icon at bounding box center [878, 65] width 15 height 15
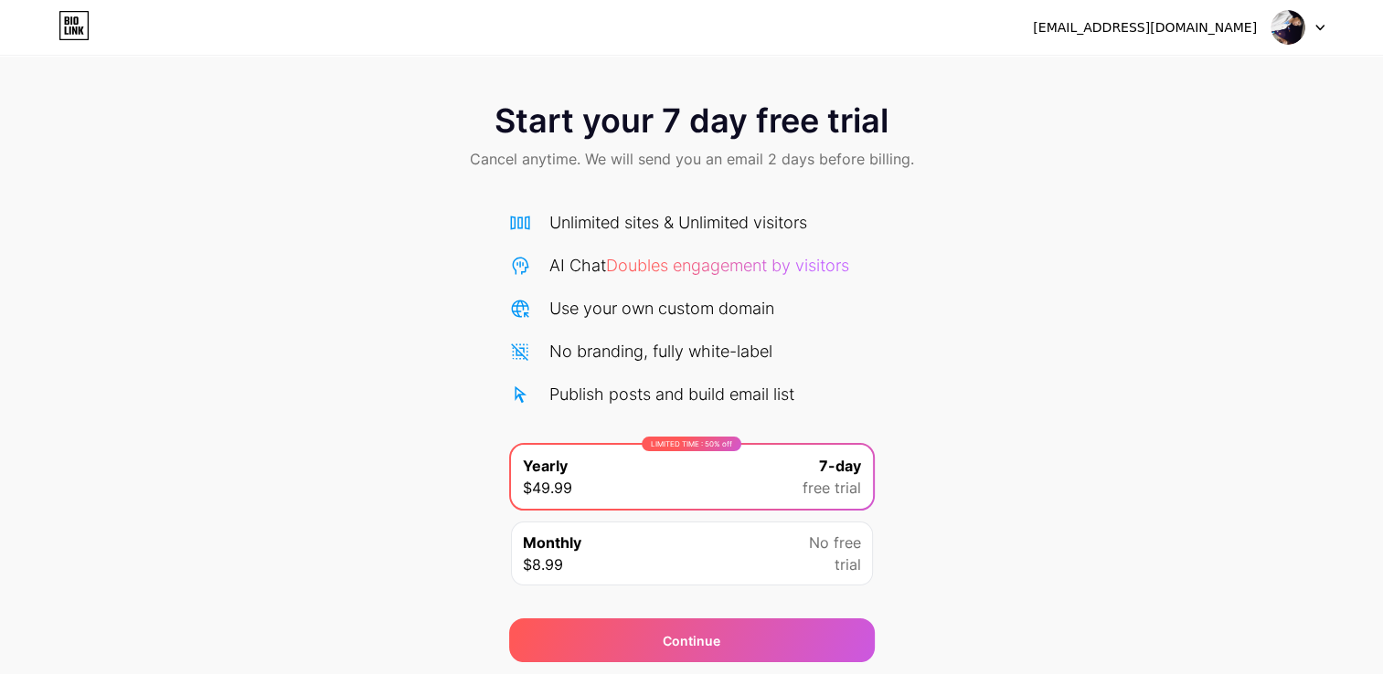
click at [717, 463] on div "LIMITED TIME : 50% off Yearly $49.99 7-day free trial" at bounding box center [692, 477] width 362 height 64
click at [719, 546] on div "Monthly $8.99 No free trial" at bounding box center [692, 554] width 362 height 64
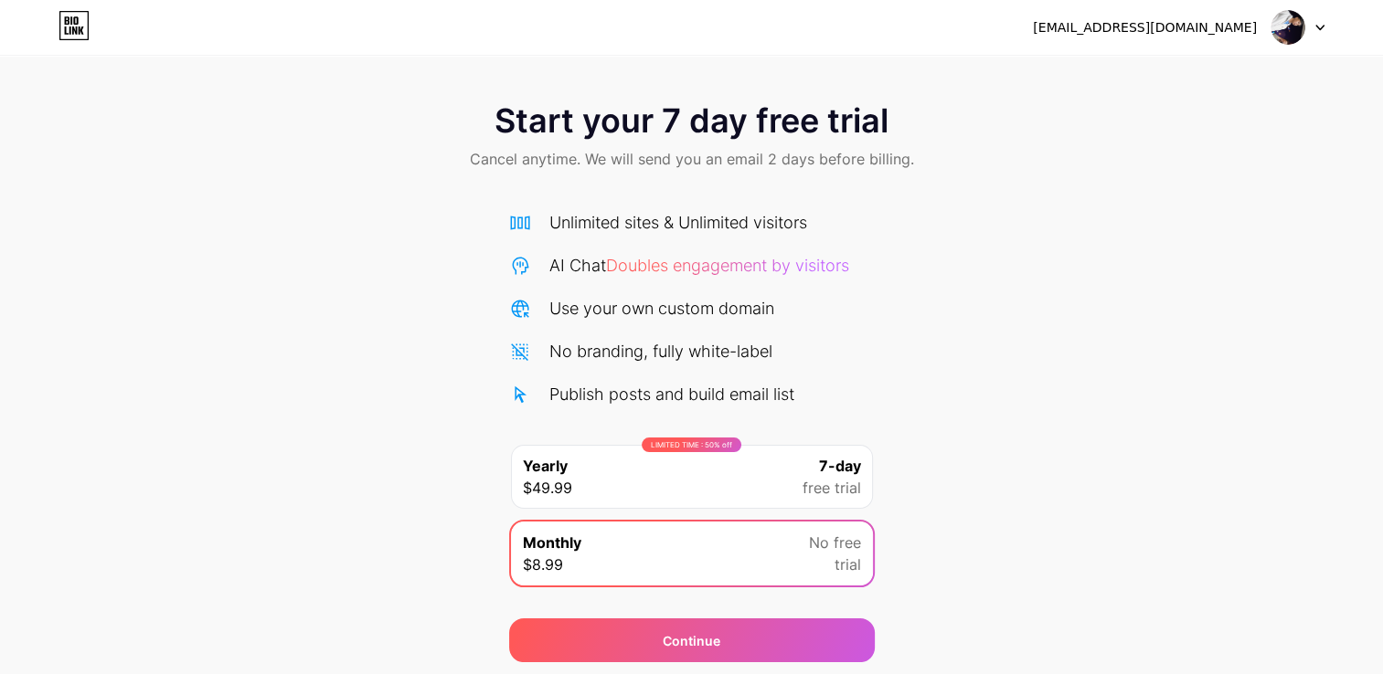
click at [757, 487] on div "LIMITED TIME : 50% off Yearly $49.99 7-day free trial" at bounding box center [692, 477] width 362 height 64
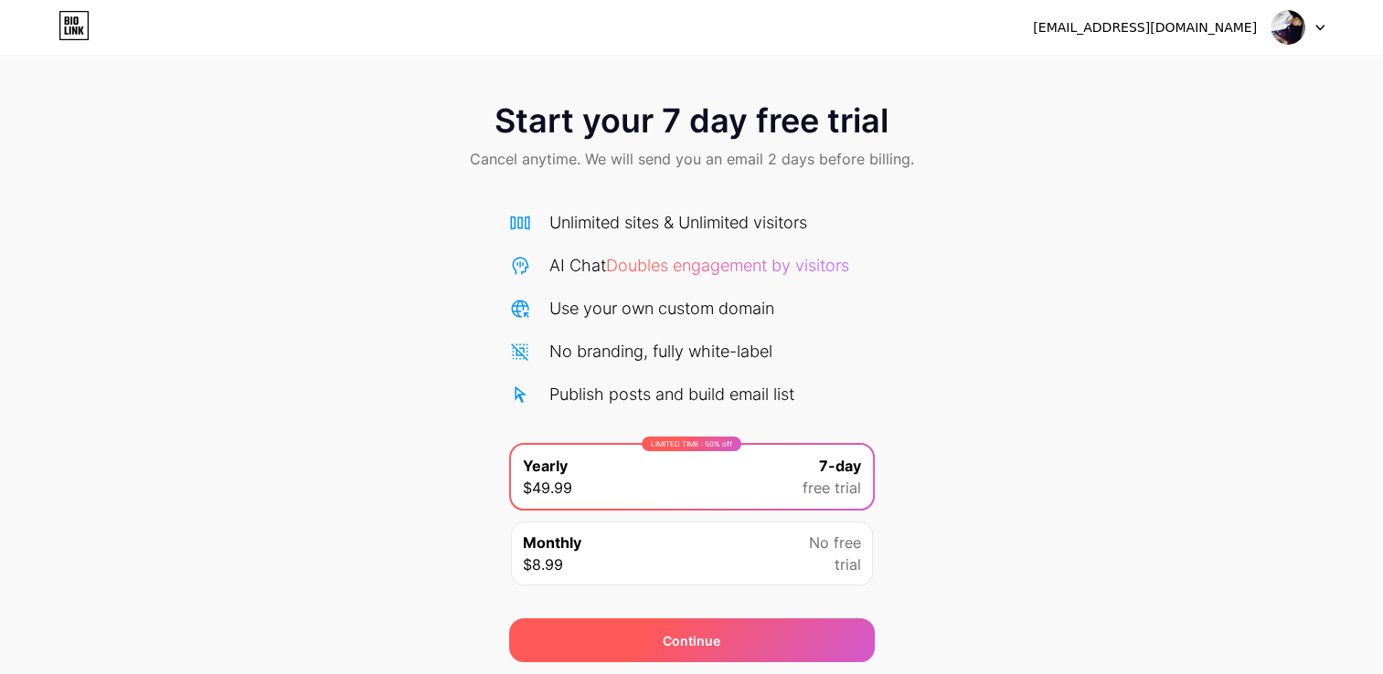
click at [771, 632] on div "Continue" at bounding box center [692, 641] width 366 height 44
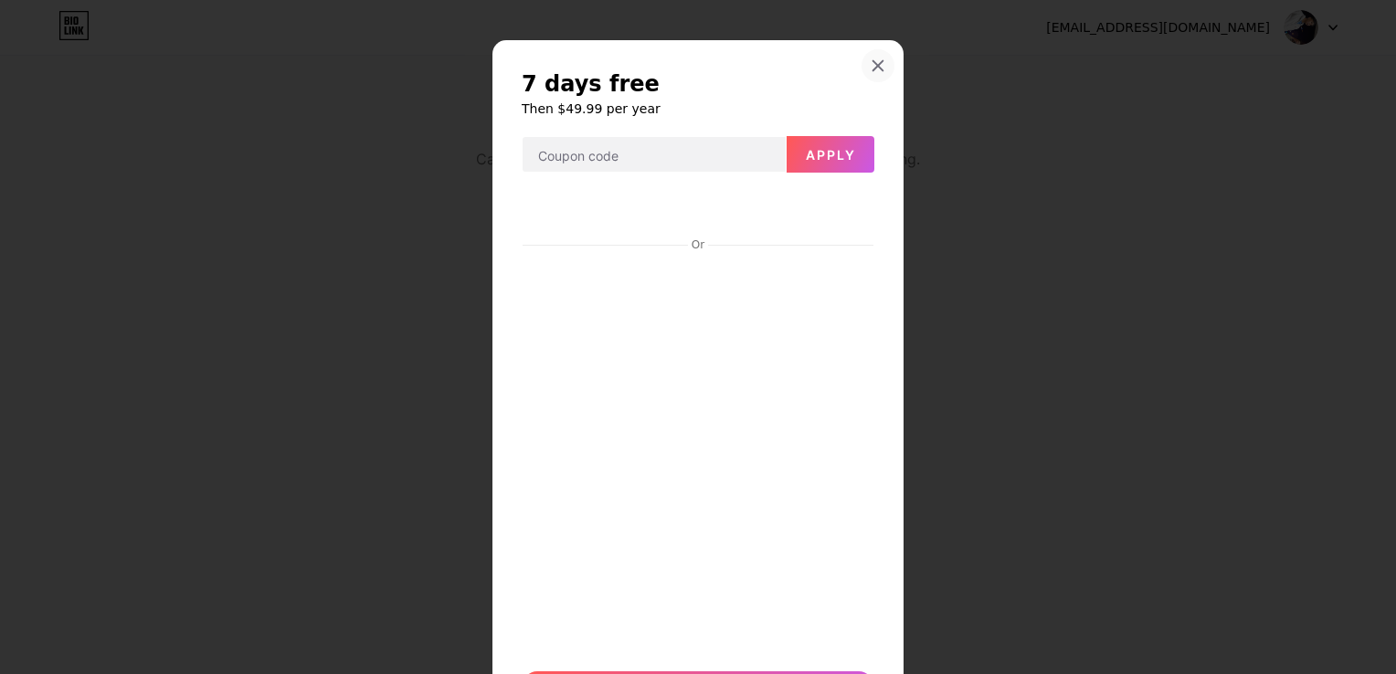
click at [874, 64] on icon at bounding box center [879, 66] width 10 height 10
